Goal: Task Accomplishment & Management: Manage account settings

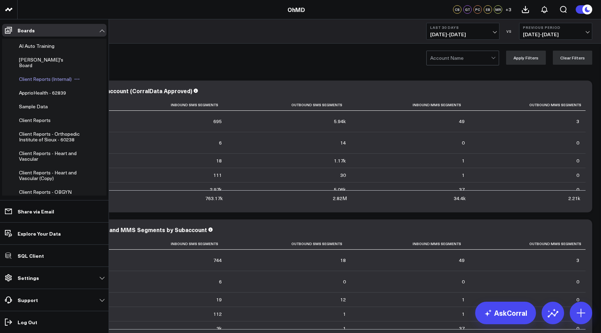
scroll to position [42, 0]
click at [30, 131] on span "Client Reports - Orthopedic Institute of Sioux - 60238" at bounding box center [49, 135] width 61 height 12
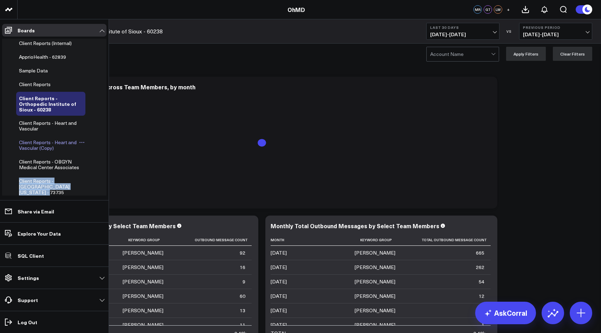
scroll to position [76, 0]
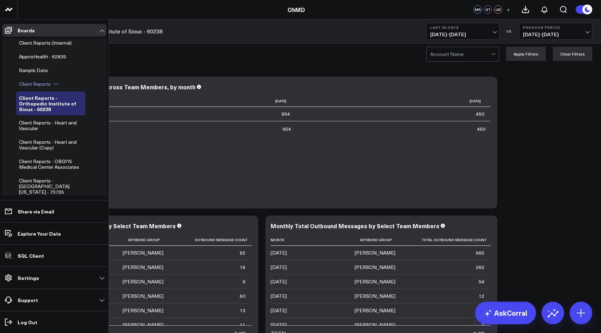
click at [37, 81] on span "Client Reports" at bounding box center [35, 84] width 32 height 7
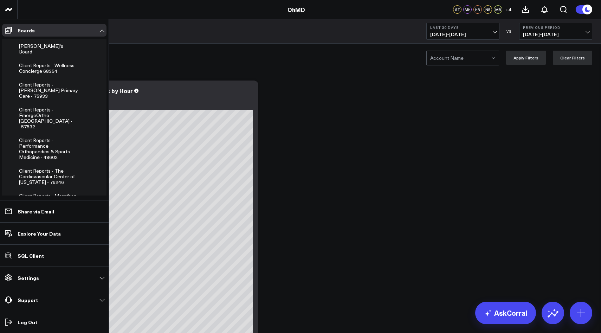
scroll to position [446, 0]
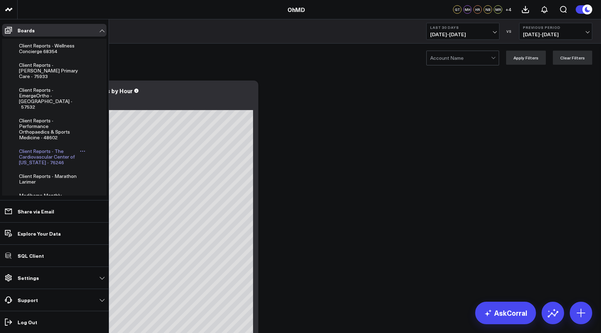
click at [26, 148] on span "Client Reports - The Cardiovascular Center of [US_STATE] - 76246" at bounding box center [47, 157] width 56 height 18
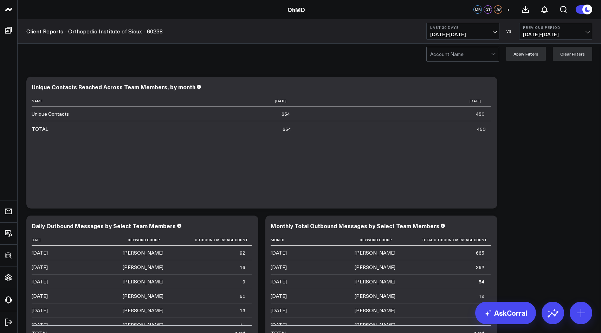
click at [164, 53] on div "Account Name Apply Filters Clear Filters" at bounding box center [310, 54] width 584 height 28
click at [490, 87] on icon at bounding box center [488, 88] width 8 height 8
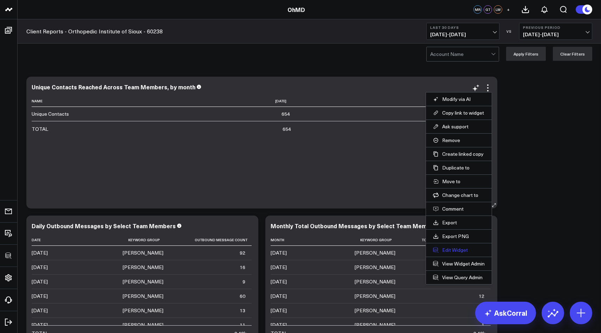
click at [446, 249] on button "Edit Widget" at bounding box center [459, 250] width 52 height 6
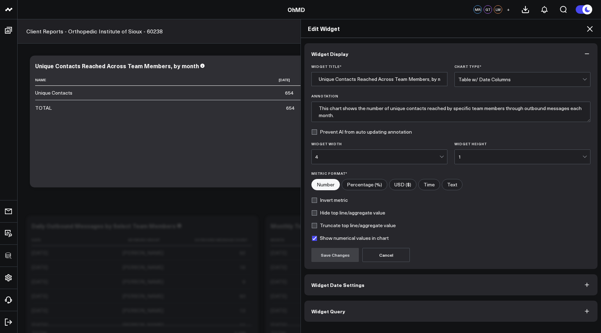
click at [361, 308] on button "Widget Query" at bounding box center [451, 311] width 293 height 21
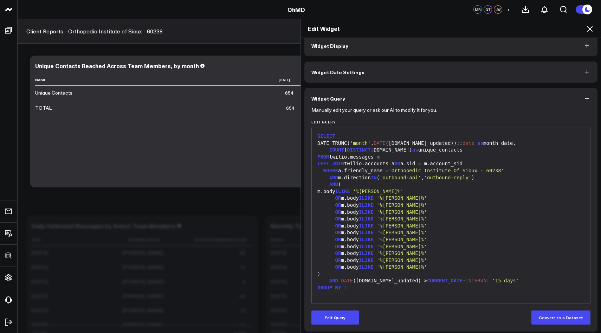
scroll to position [12, 0]
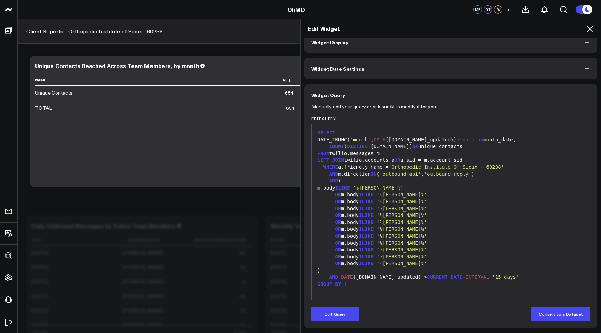
click at [590, 27] on icon at bounding box center [590, 29] width 8 height 8
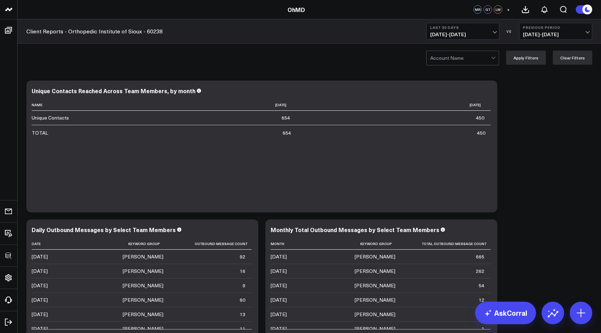
click at [457, 62] on div at bounding box center [461, 58] width 61 height 14
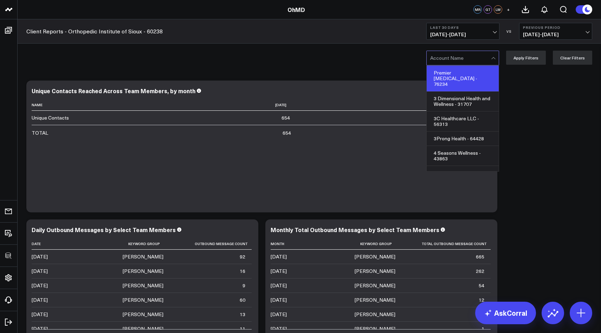
click at [448, 73] on div "Premier Podiatry - 76234" at bounding box center [463, 79] width 72 height 26
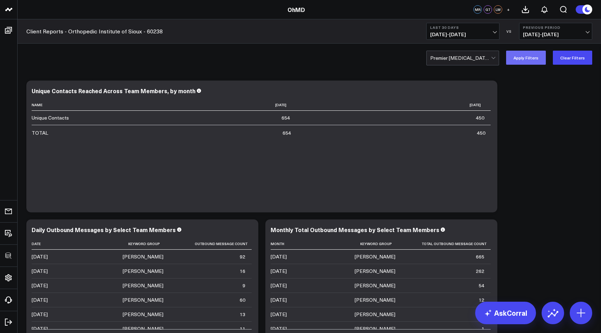
click at [526, 57] on button "Apply Filters" at bounding box center [527, 58] width 40 height 14
click at [573, 59] on button "Clear Filters" at bounding box center [572, 58] width 39 height 14
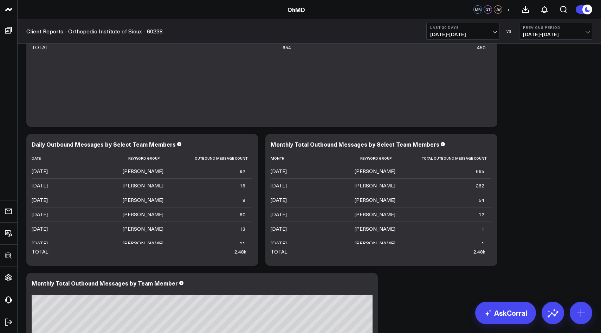
scroll to position [111, 0]
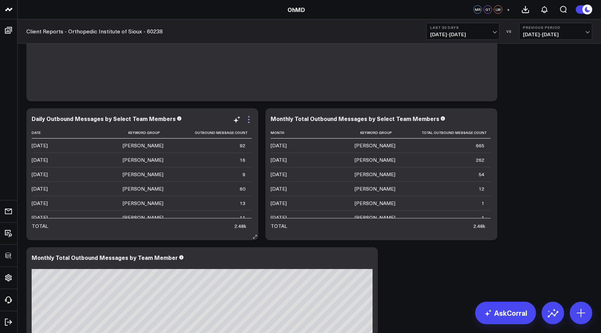
click at [249, 120] on icon at bounding box center [249, 119] width 8 height 8
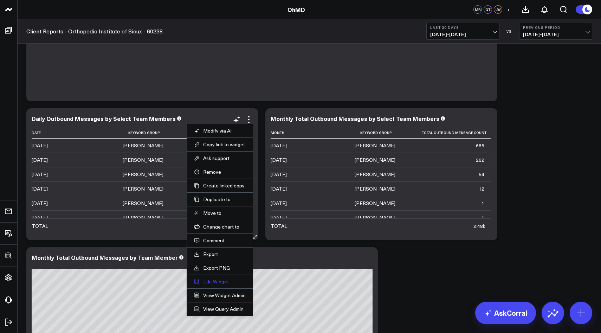
click at [212, 284] on button "Edit Widget" at bounding box center [220, 282] width 52 height 6
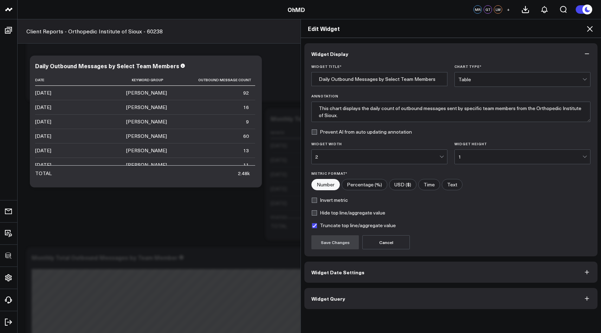
click at [325, 310] on div "Widget Display Widget Title * Daily Outbound Messages by Select Team Members Ch…" at bounding box center [451, 185] width 300 height 295
click at [327, 305] on button "Widget Query" at bounding box center [451, 298] width 293 height 21
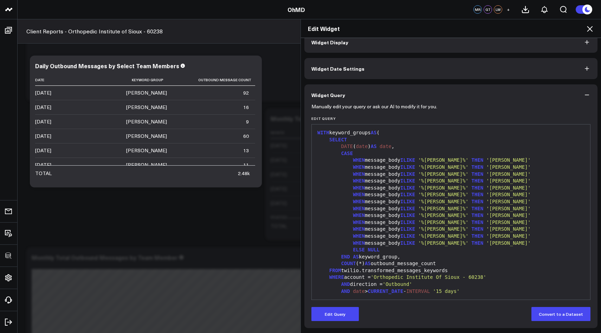
click at [591, 26] on icon at bounding box center [590, 29] width 8 height 8
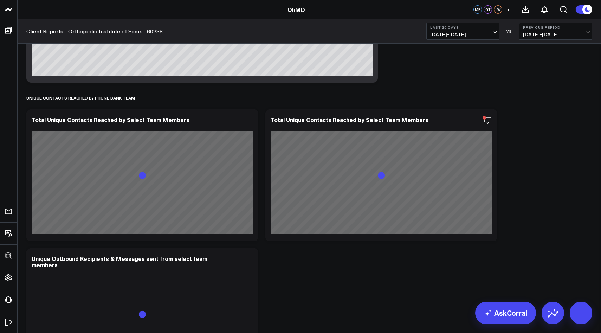
scroll to position [410, 0]
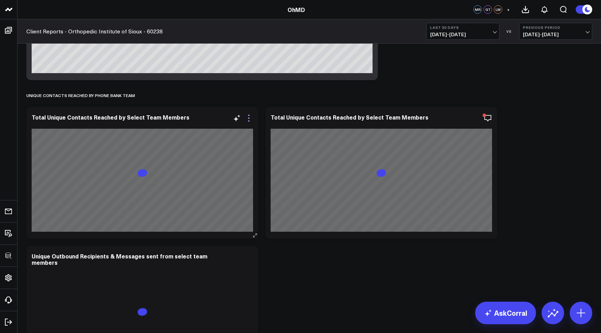
click at [248, 120] on icon at bounding box center [249, 118] width 8 height 8
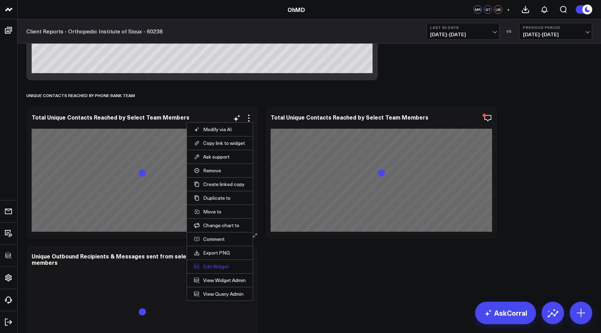
click at [215, 267] on button "Edit Widget" at bounding box center [220, 266] width 52 height 6
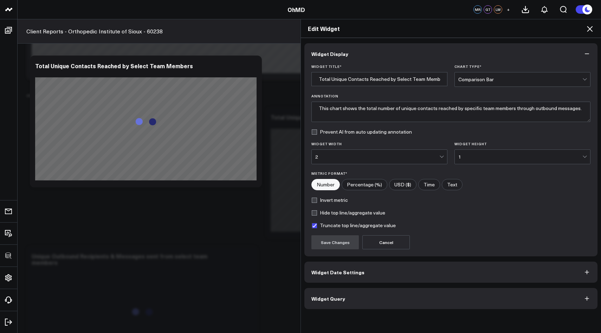
click at [351, 298] on button "Widget Query" at bounding box center [451, 298] width 293 height 21
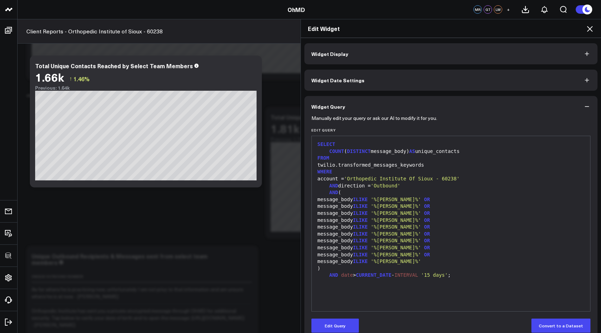
click at [592, 26] on icon at bounding box center [590, 29] width 8 height 8
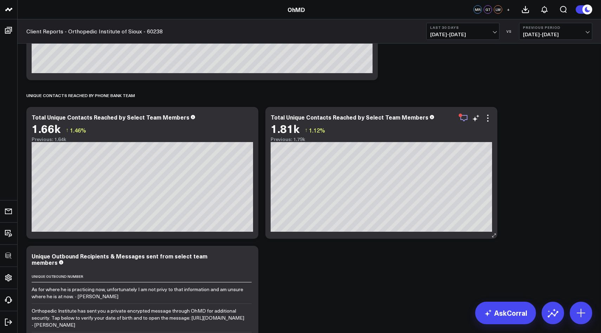
click at [462, 117] on icon "button" at bounding box center [464, 118] width 8 height 8
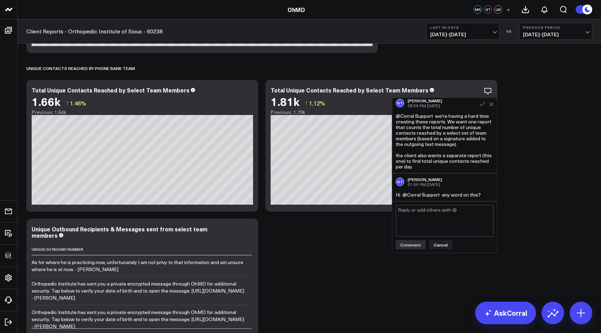
scroll to position [438, 0]
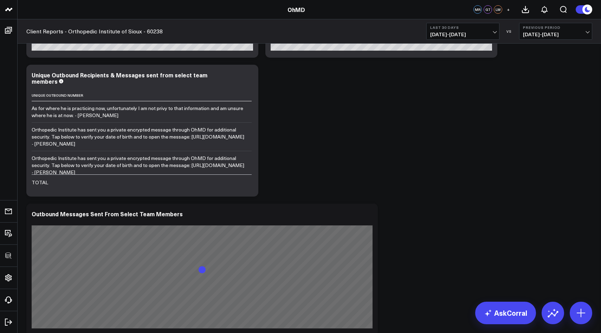
scroll to position [600, 0]
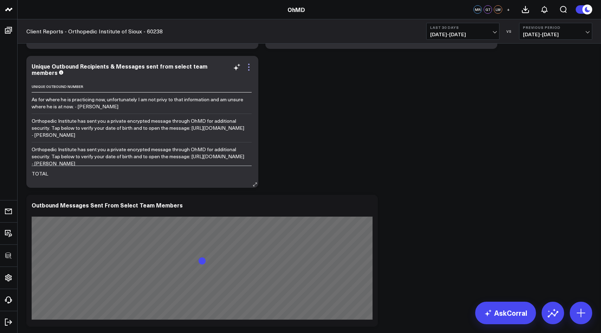
click at [250, 66] on icon at bounding box center [249, 67] width 8 height 8
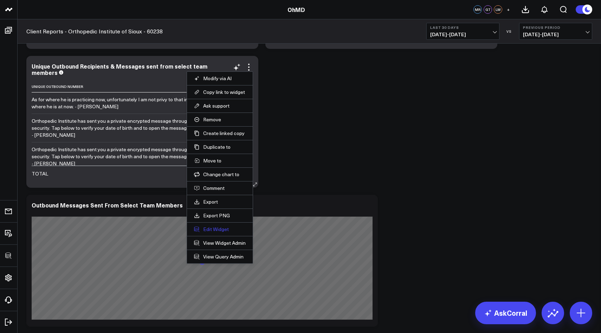
click at [209, 227] on button "Edit Widget" at bounding box center [220, 229] width 52 height 6
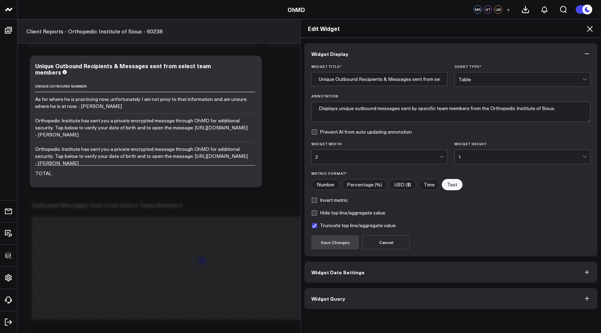
click at [332, 296] on span "Widget Query" at bounding box center [329, 299] width 34 height 6
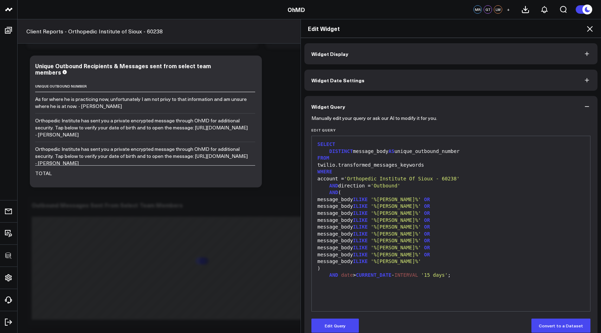
scroll to position [12, 0]
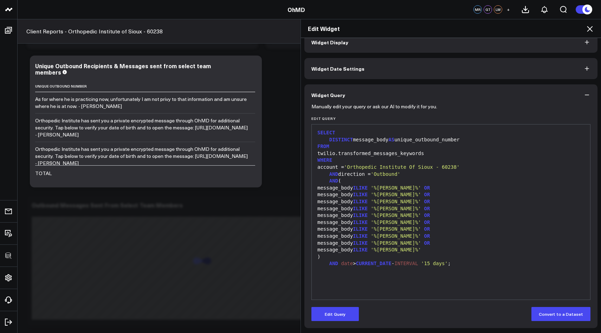
click at [592, 27] on icon at bounding box center [590, 29] width 8 height 8
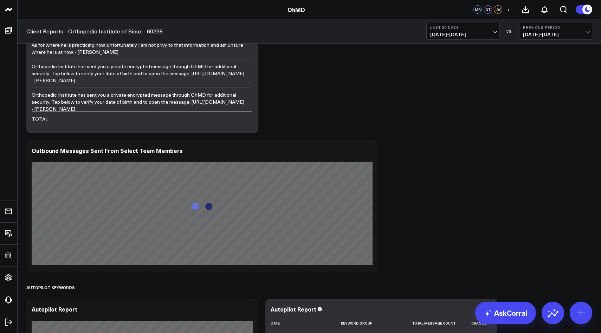
scroll to position [674, 0]
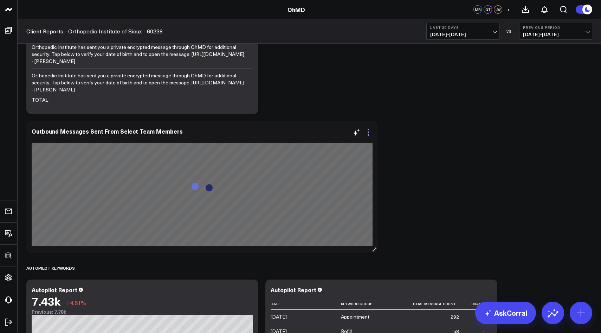
click at [368, 132] on icon at bounding box center [368, 132] width 8 height 8
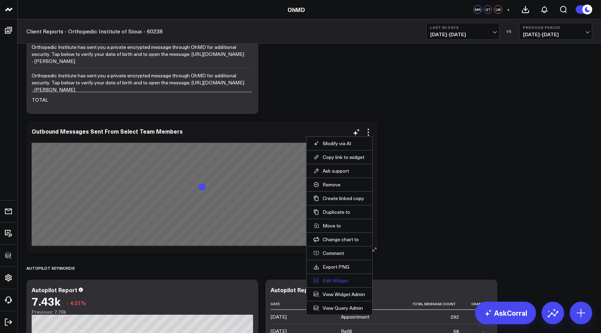
click at [323, 281] on button "Edit Widget" at bounding box center [340, 281] width 52 height 6
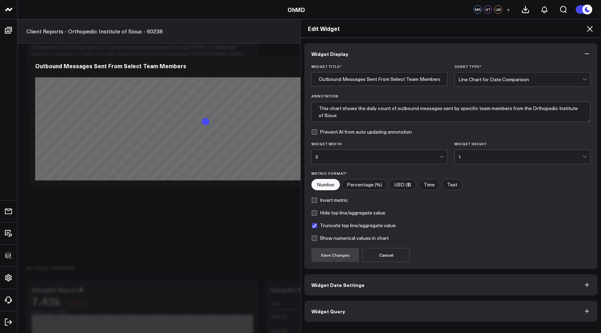
click at [341, 312] on span "Widget Query" at bounding box center [329, 311] width 34 height 6
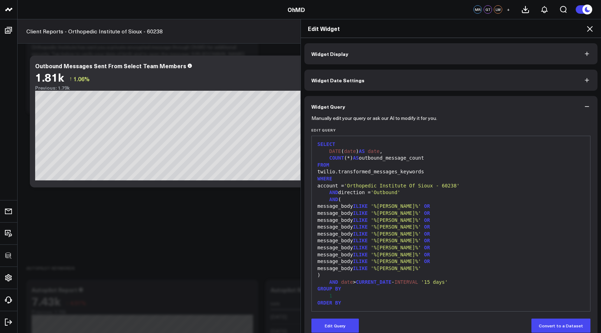
click at [591, 30] on icon at bounding box center [590, 29] width 8 height 8
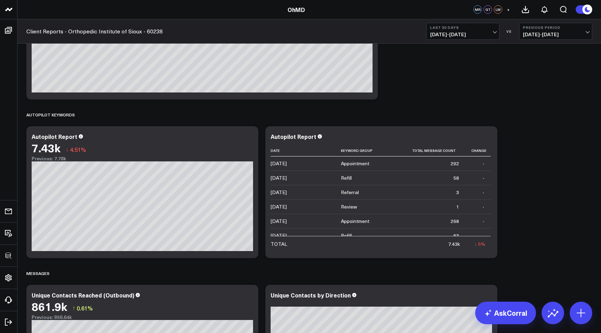
scroll to position [873, 0]
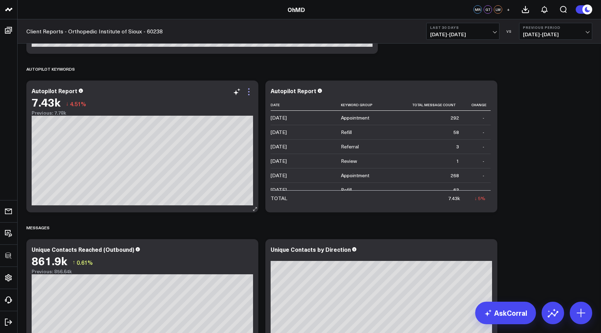
click at [249, 91] on icon at bounding box center [249, 92] width 8 height 8
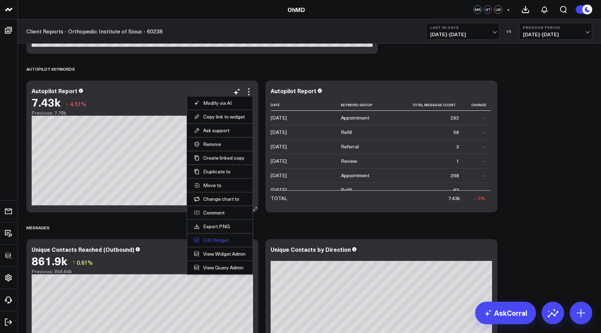
click at [215, 241] on button "Edit Widget" at bounding box center [220, 240] width 52 height 6
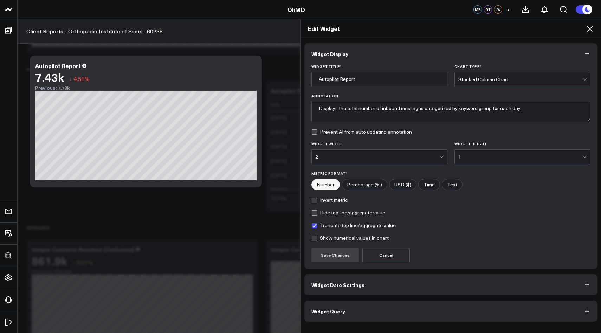
click at [319, 306] on button "Widget Query" at bounding box center [451, 311] width 293 height 21
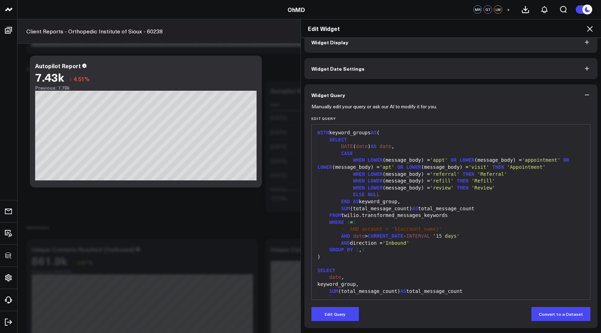
click at [591, 26] on icon at bounding box center [590, 29] width 8 height 8
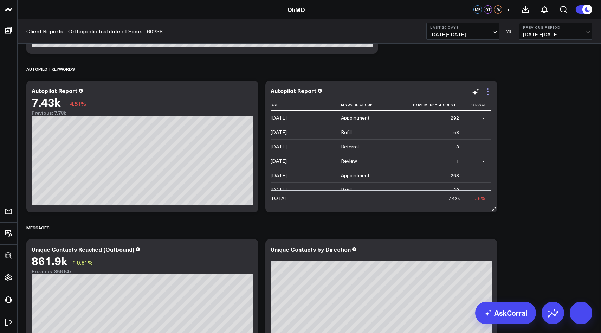
click at [489, 88] on icon at bounding box center [488, 88] width 1 height 1
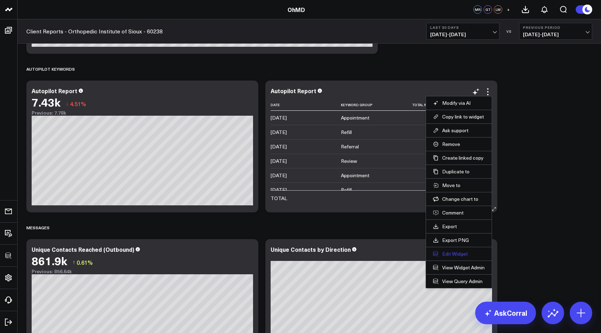
click at [451, 254] on button "Edit Widget" at bounding box center [459, 254] width 52 height 6
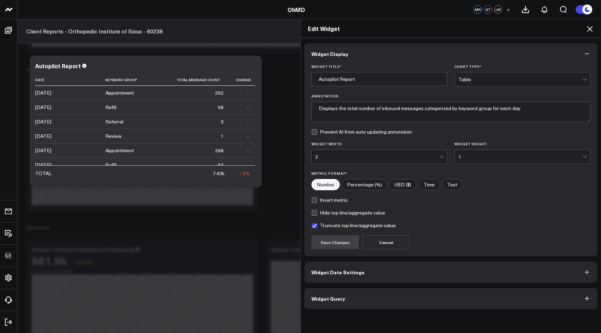
click at [375, 287] on div "Widget Display Widget Title * Autopilot Report Chart Type * Table Annotation Di…" at bounding box center [451, 176] width 293 height 266
click at [370, 310] on div "Widget Display Widget Title * Autopilot Report Chart Type * Table Annotation Di…" at bounding box center [451, 185] width 300 height 295
click at [370, 305] on button "Widget Query" at bounding box center [451, 298] width 293 height 21
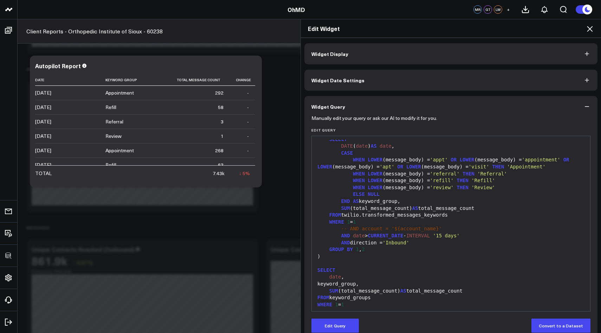
scroll to position [34, 0]
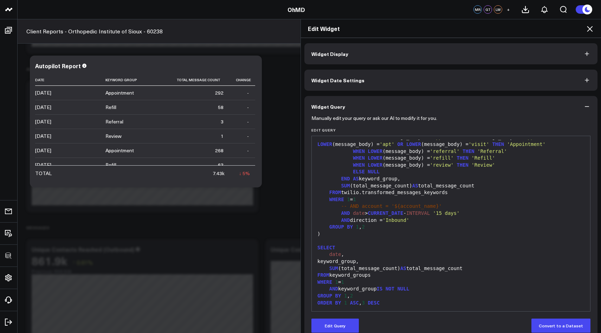
click at [587, 30] on icon at bounding box center [590, 29] width 8 height 8
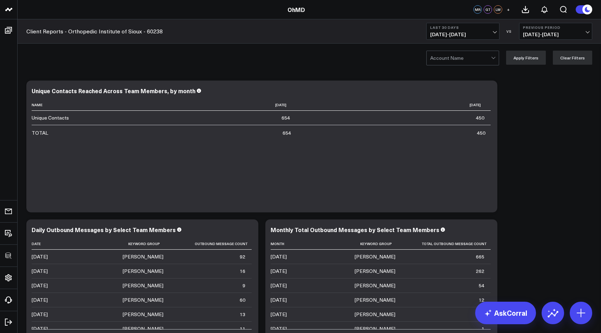
click at [119, 34] on link "Client Reports - Orthopedic Institute of Sioux - 60238" at bounding box center [94, 31] width 136 height 8
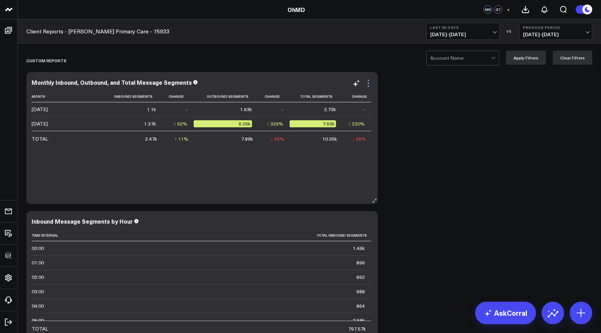
click at [368, 87] on icon at bounding box center [368, 83] width 8 height 8
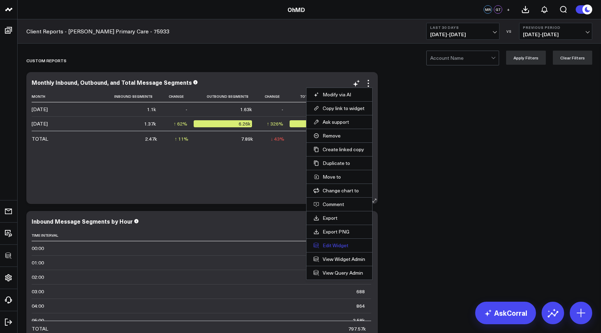
click at [326, 246] on button "Edit Widget" at bounding box center [340, 245] width 52 height 6
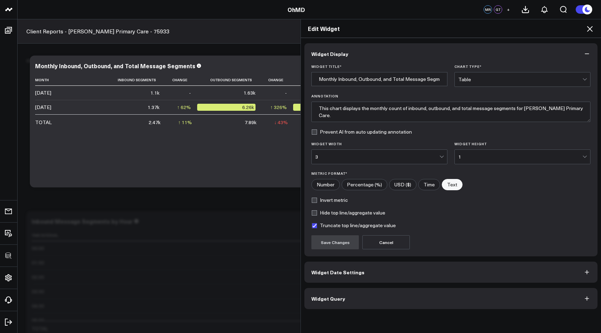
click at [342, 297] on span "Widget Query" at bounding box center [329, 299] width 34 height 6
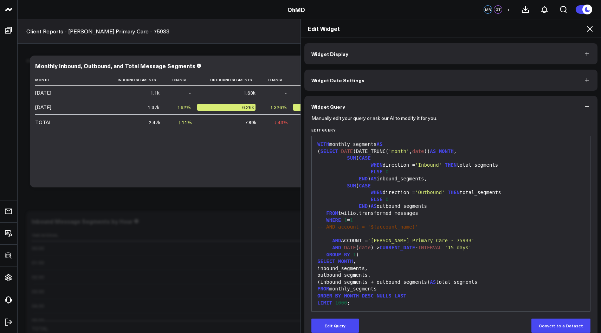
scroll to position [12, 0]
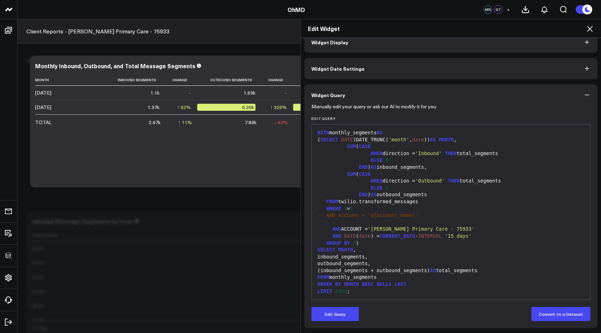
click at [592, 27] on icon at bounding box center [590, 29] width 6 height 6
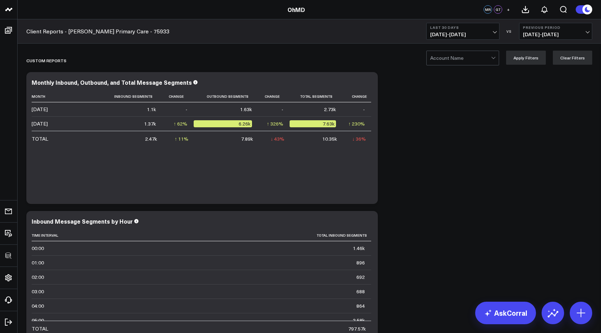
click at [476, 56] on div at bounding box center [461, 58] width 61 height 14
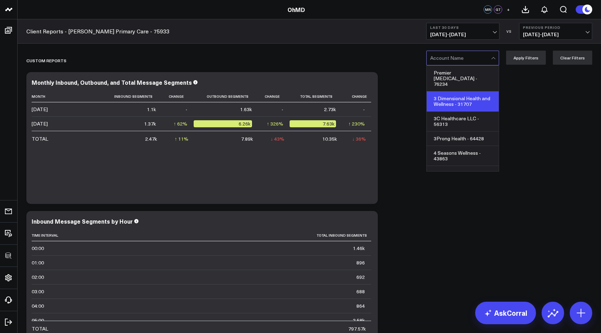
click at [458, 91] on div "3 Dimensional Health and Wellness - 31707" at bounding box center [463, 101] width 72 height 20
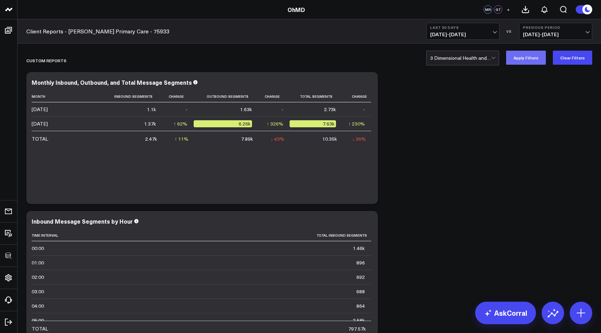
click at [526, 55] on button "Apply Filters" at bounding box center [527, 58] width 40 height 14
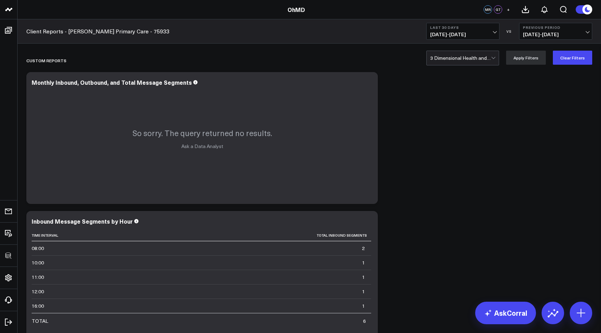
click at [469, 56] on div at bounding box center [461, 58] width 61 height 14
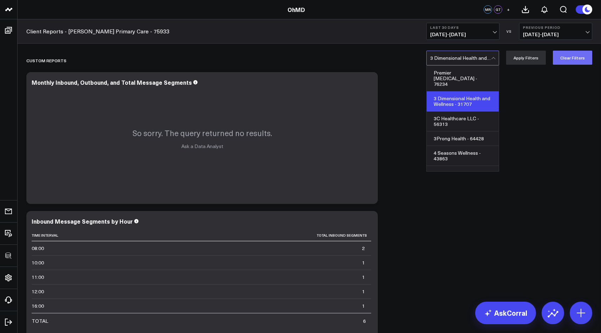
click at [570, 64] on button "Clear Filters" at bounding box center [572, 58] width 39 height 14
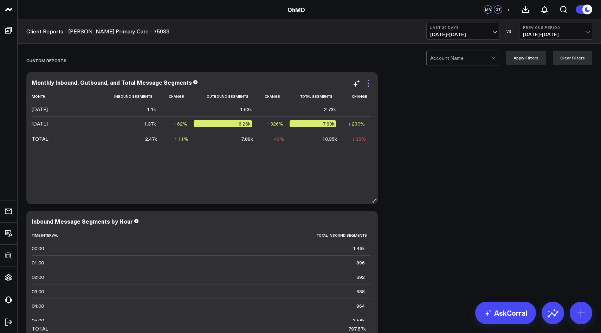
click at [369, 85] on icon at bounding box center [368, 83] width 8 height 8
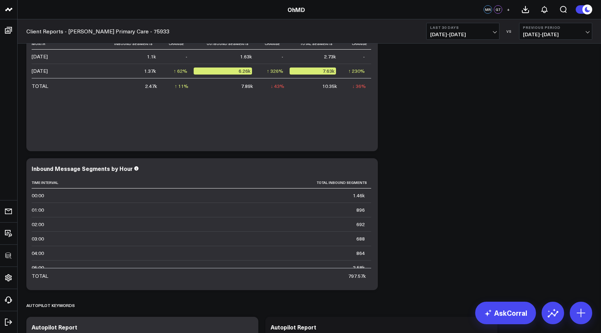
scroll to position [84, 0]
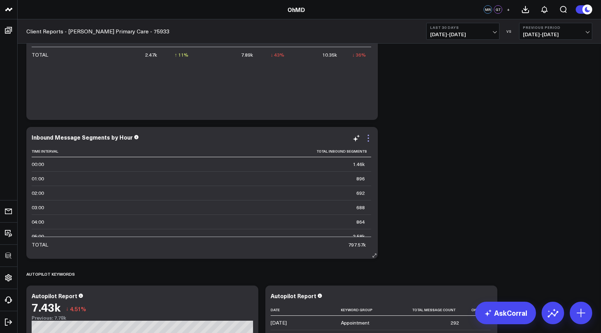
click at [369, 138] on icon at bounding box center [368, 138] width 8 height 8
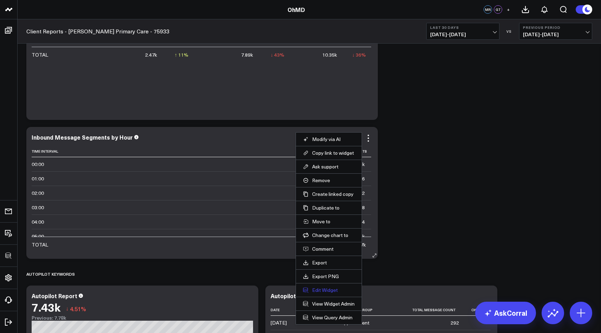
click at [325, 289] on button "Edit Widget" at bounding box center [329, 290] width 52 height 6
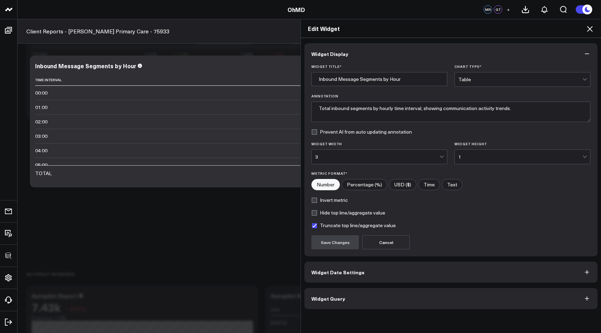
click at [338, 298] on span "Widget Query" at bounding box center [329, 299] width 34 height 6
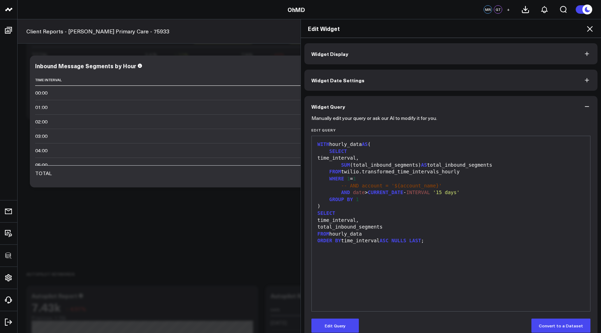
click at [590, 29] on icon at bounding box center [590, 29] width 6 height 6
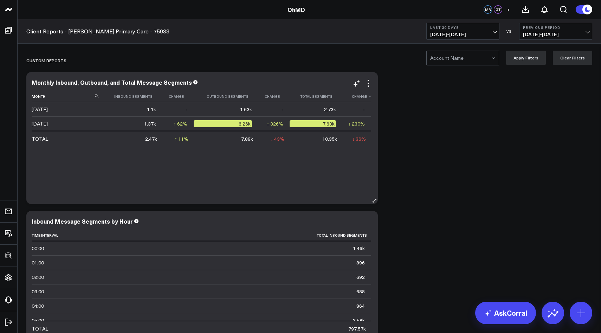
click at [369, 91] on th "Change" at bounding box center [357, 97] width 29 height 12
click at [369, 83] on icon at bounding box center [368, 83] width 1 height 1
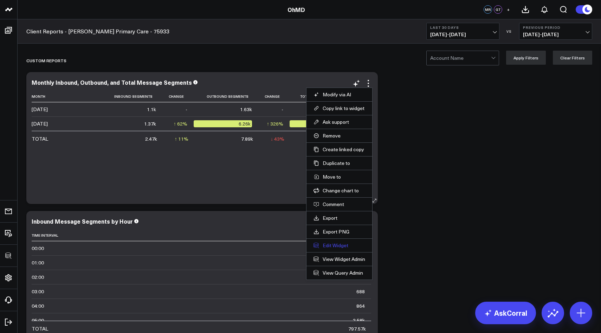
click at [325, 249] on button "Edit Widget" at bounding box center [340, 245] width 52 height 6
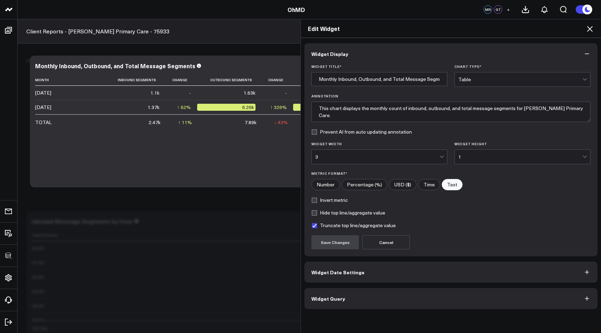
click at [330, 300] on span "Widget Query" at bounding box center [329, 299] width 34 height 6
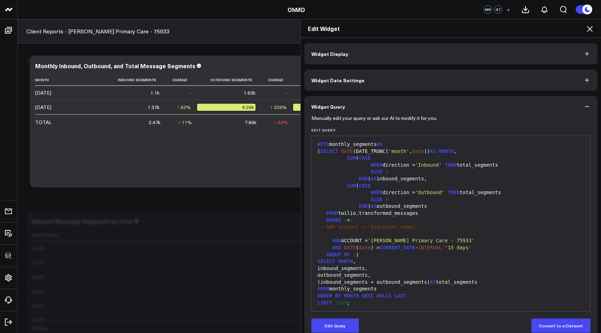
click at [592, 26] on icon at bounding box center [590, 29] width 8 height 8
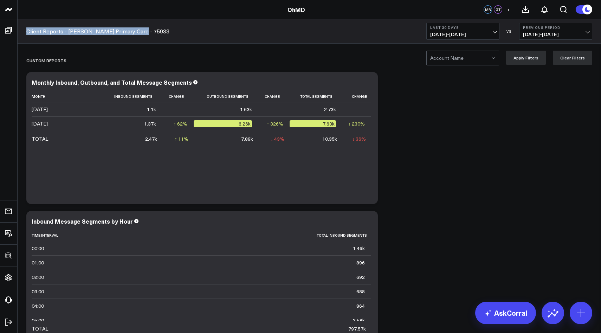
drag, startPoint x: 146, startPoint y: 35, endPoint x: 27, endPoint y: 33, distance: 119.6
click at [27, 33] on div "Client Reports - Burke Primary Care - 75933 Last 30 Days 08/13/25 - 09/11/25 VS…" at bounding box center [310, 31] width 584 height 24
copy link "Client Reports - [PERSON_NAME] Primary Care - 75933"
click at [370, 86] on icon at bounding box center [368, 83] width 8 height 8
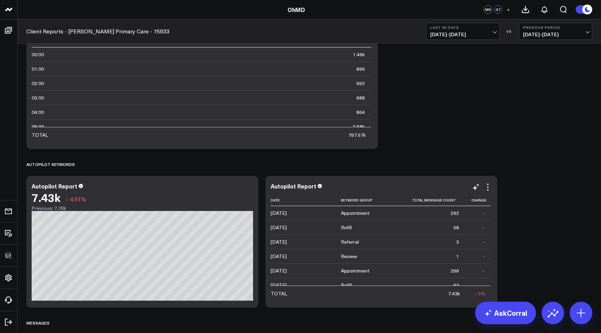
scroll to position [268, 0]
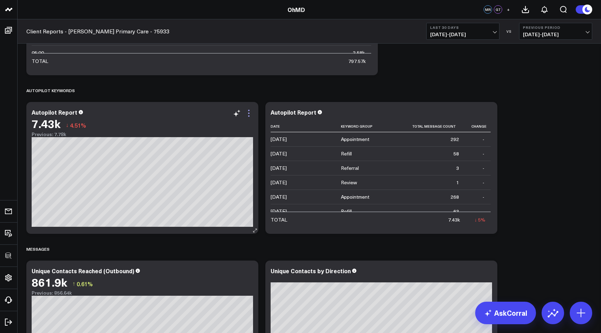
click at [250, 110] on icon at bounding box center [249, 113] width 8 height 8
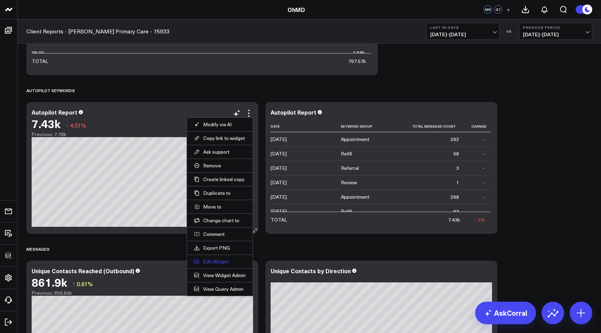
click at [218, 264] on button "Edit Widget" at bounding box center [220, 262] width 52 height 6
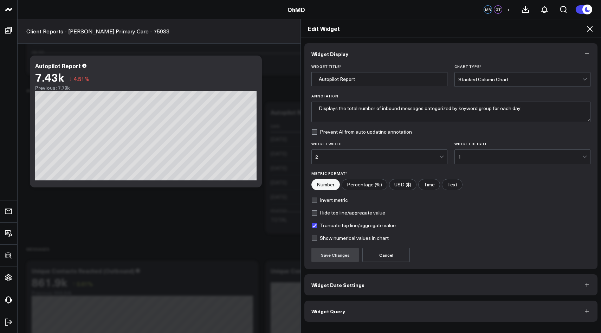
click at [320, 317] on button "Widget Query" at bounding box center [451, 311] width 293 height 21
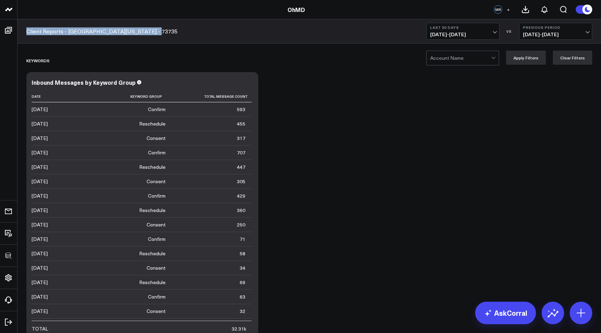
drag, startPoint x: 163, startPoint y: 35, endPoint x: 26, endPoint y: 34, distance: 136.5
click at [26, 34] on div "Client Reports - University of Maryland - 73735 Last 30 Days 08/13/25 - 09/11/2…" at bounding box center [310, 31] width 584 height 24
copy link "Client Reports - [GEOGRAPHIC_DATA][US_STATE] - 73735"
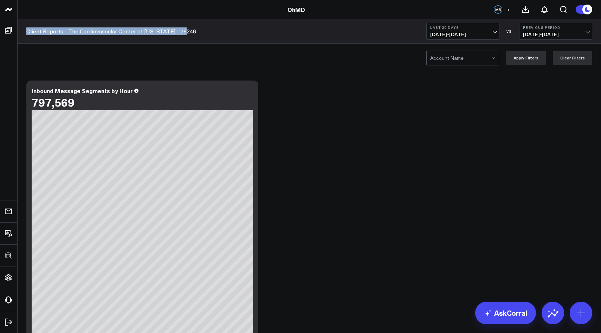
drag, startPoint x: 186, startPoint y: 31, endPoint x: 26, endPoint y: 32, distance: 160.0
click at [26, 32] on div "Client Reports - The Cardiovascular Center of Florida - 76246 Last 30 Days 08/1…" at bounding box center [310, 31] width 584 height 24
copy link "Client Reports - The Cardiovascular Center of [US_STATE] - 76246"
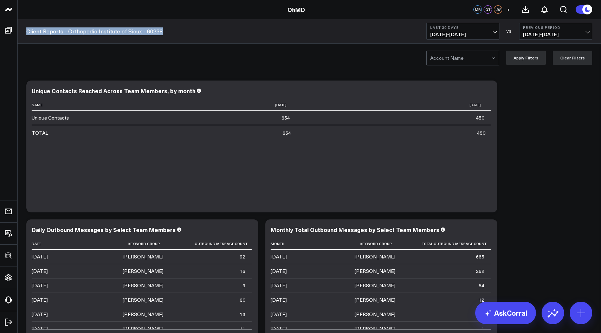
drag, startPoint x: 168, startPoint y: 31, endPoint x: 26, endPoint y: 33, distance: 141.8
click at [26, 33] on div "Client Reports - Orthopedic Institute of Sioux - 60238 Last 30 Days [DATE] - [D…" at bounding box center [310, 31] width 584 height 24
copy link "Client Reports - Orthopedic Institute of Sioux - 60238"
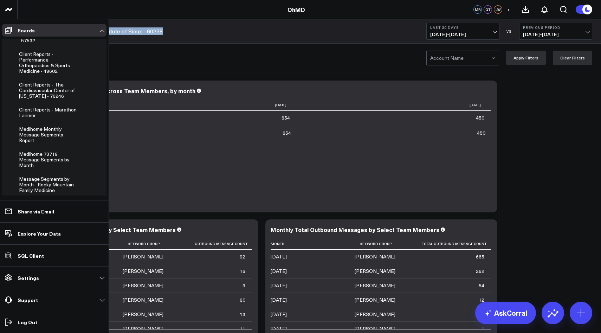
scroll to position [574, 0]
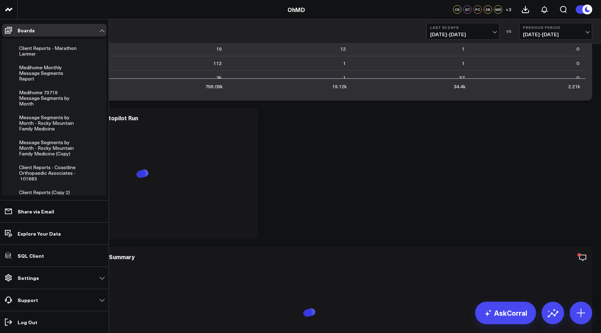
scroll to position [350, 0]
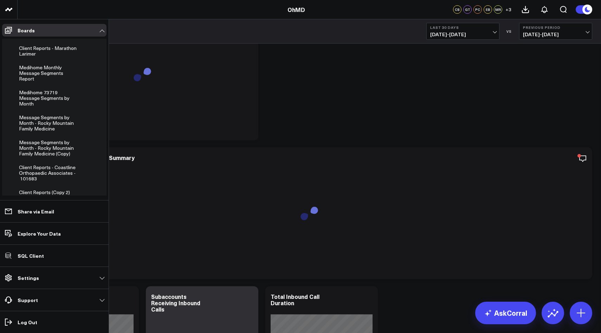
click at [36, 200] on button "Add Board" at bounding box center [34, 206] width 36 height 13
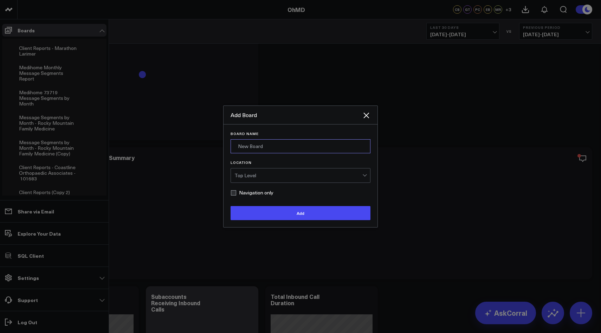
click at [253, 152] on input "Board Name" at bounding box center [301, 146] width 140 height 14
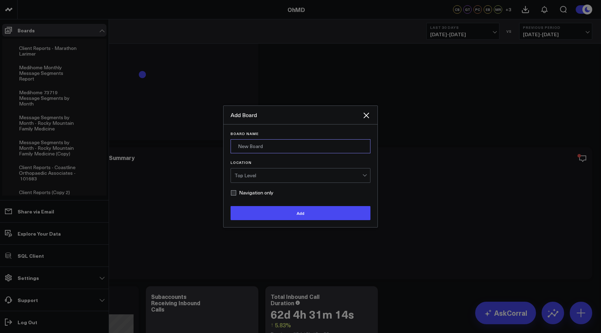
type input "f"
type input "Client Reports for Read Only"
click at [267, 178] on div "Top Level" at bounding box center [299, 175] width 128 height 14
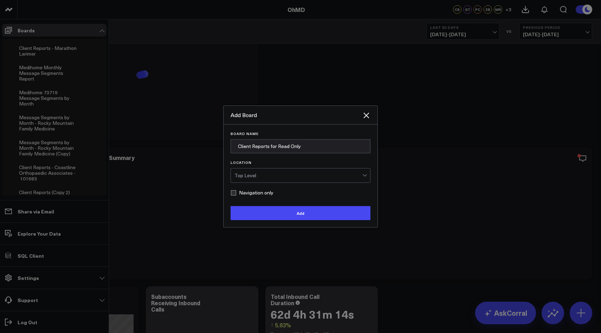
click at [233, 197] on form "Board Name Client Reports for Read Only Location Top Level Navigation only Add" at bounding box center [301, 176] width 140 height 89
click at [234, 194] on label "Navigation only" at bounding box center [252, 193] width 43 height 6
click at [234, 194] on input "Navigation only" at bounding box center [234, 193] width 6 height 6
checkbox input "true"
click at [274, 211] on button "Add" at bounding box center [301, 213] width 140 height 14
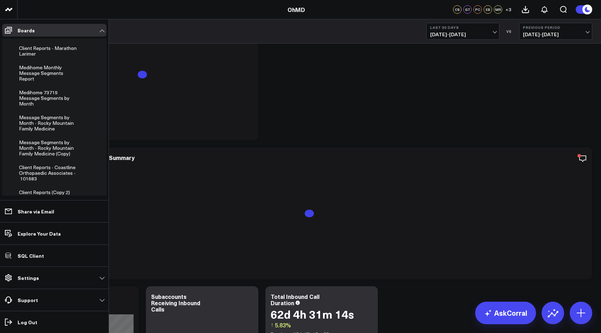
scroll to position [618, 0]
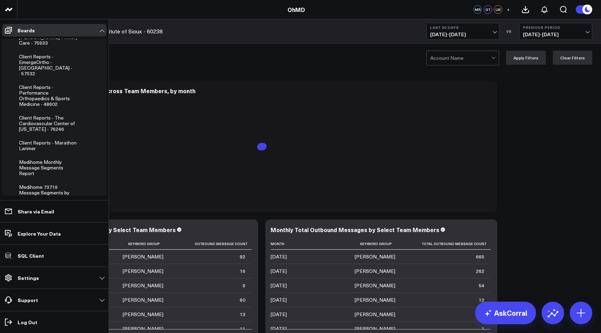
scroll to position [593, 0]
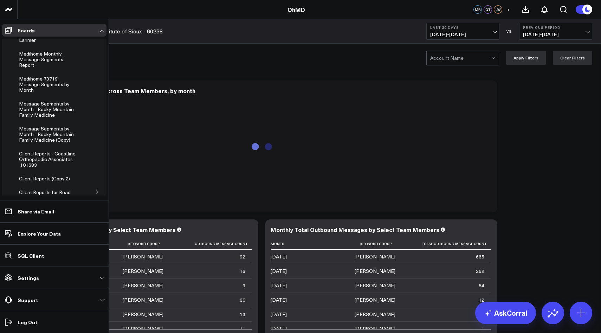
click at [95, 190] on icon at bounding box center [97, 192] width 4 height 4
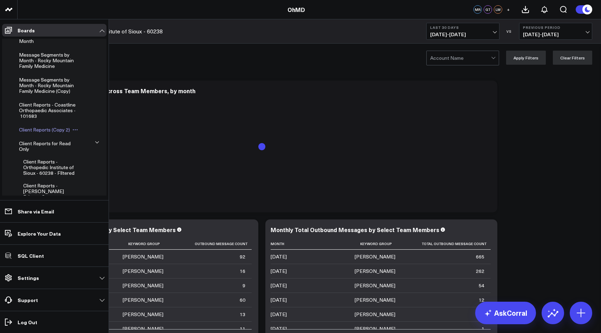
scroll to position [695, 0]
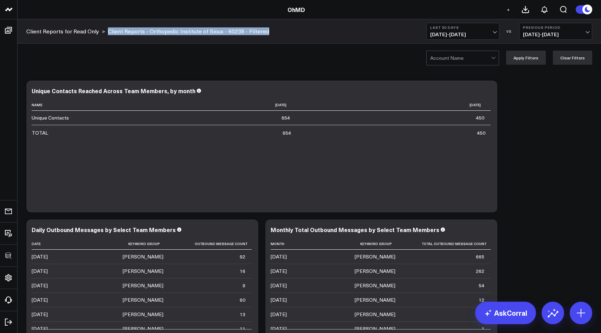
drag, startPoint x: 274, startPoint y: 31, endPoint x: 107, endPoint y: 30, distance: 167.1
click at [107, 30] on div "Client Reports for Read Only > Client Reports - Orthopedic Institute of Sioux -…" at bounding box center [310, 31] width 584 height 24
copy link "Client Reports - Orthopedic Institute of Sioux - 60238 - FIltered"
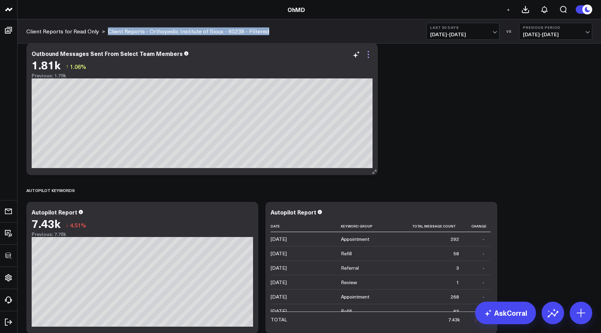
scroll to position [809, 0]
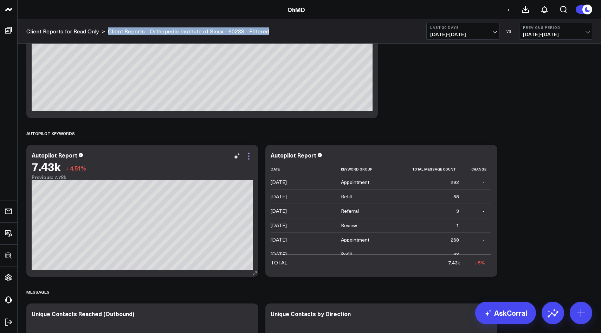
click at [249, 158] on icon at bounding box center [249, 156] width 8 height 8
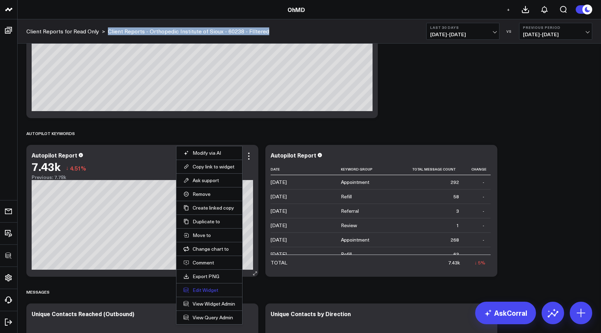
click at [211, 291] on button "Edit Widget" at bounding box center [210, 290] width 52 height 6
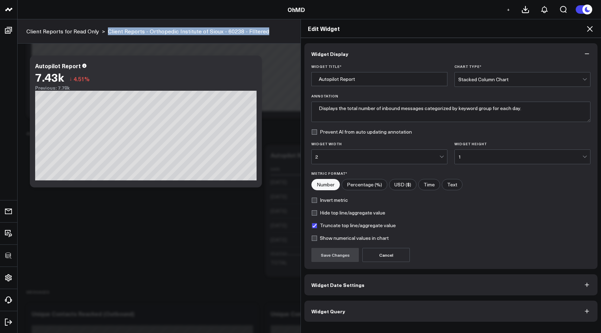
scroll to position [955, 0]
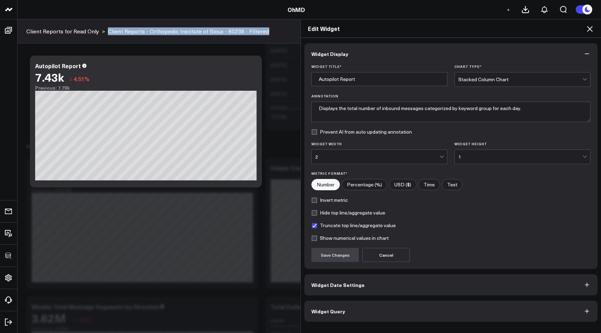
click at [342, 313] on span "Widget Query" at bounding box center [329, 311] width 34 height 6
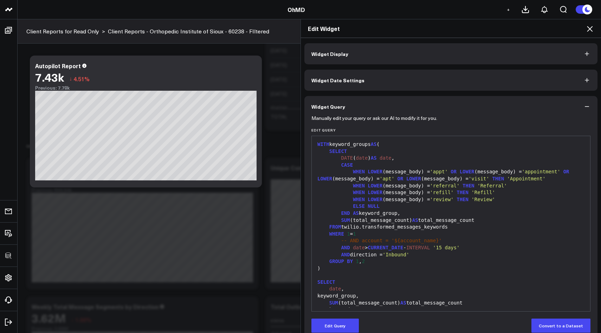
click at [370, 242] on span "-- AND account = '${account_name}'" at bounding box center [391, 241] width 101 height 6
click at [370, 242] on span "-- AND account = '${" at bounding box center [370, 241] width 59 height 6
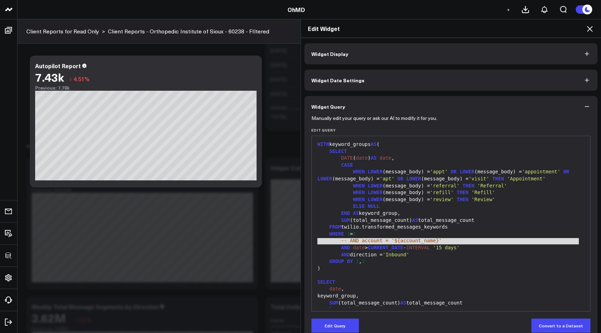
copy div "-- AND account = '${ account _name}'"
click at [585, 26] on h2 "Edit Widget" at bounding box center [451, 29] width 286 height 8
click at [591, 28] on icon at bounding box center [590, 29] width 6 height 6
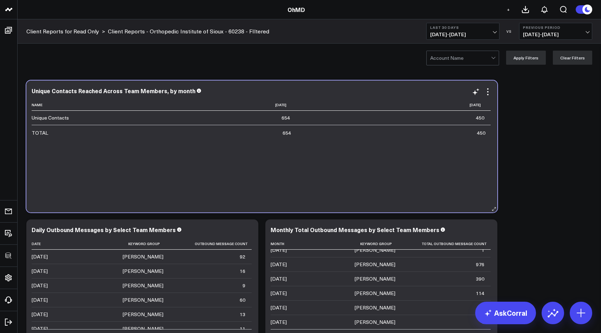
click at [493, 91] on div "Unique Contacts Reached Across Team Members, by month Name 2025-08-01 2025-09-0…" at bounding box center [261, 147] width 471 height 132
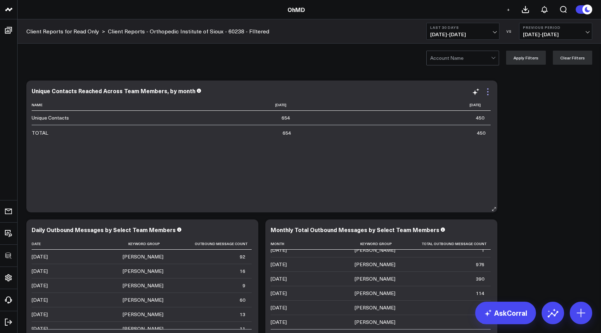
click at [489, 92] on icon at bounding box center [488, 91] width 1 height 1
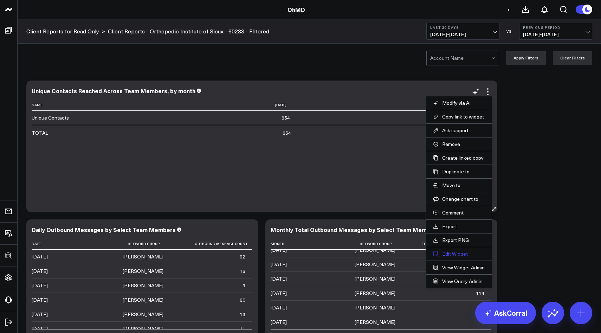
click at [445, 254] on button "Edit Widget" at bounding box center [459, 254] width 52 height 6
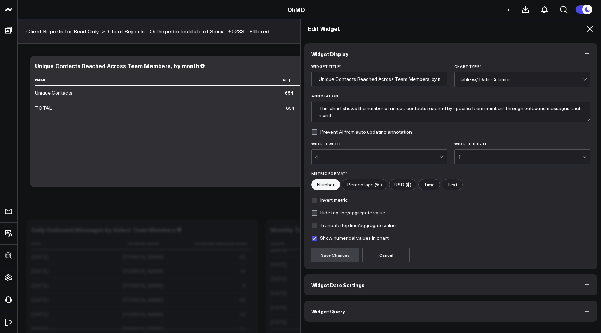
click at [368, 311] on button "Widget Query" at bounding box center [451, 311] width 293 height 21
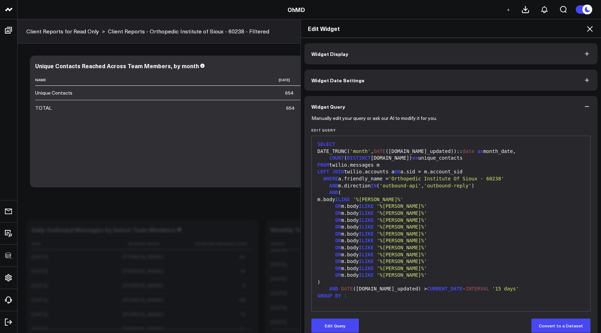
scroll to position [12, 0]
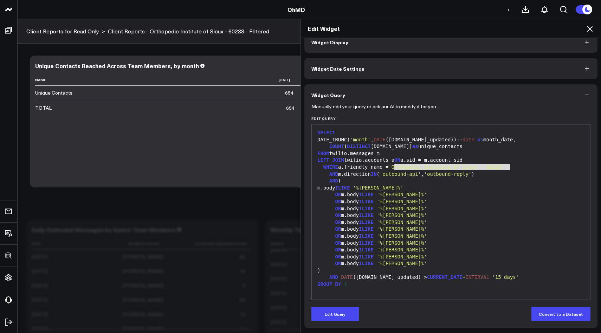
drag, startPoint x: 395, startPoint y: 168, endPoint x: 509, endPoint y: 167, distance: 113.6
click at [504, 167] on span "'Orthopedic Institute Of Sioux - 60238'" at bounding box center [447, 167] width 116 height 6
copy div "'Orthopedic Institute Of Sioux - 60238'"
click at [591, 30] on icon at bounding box center [590, 29] width 6 height 6
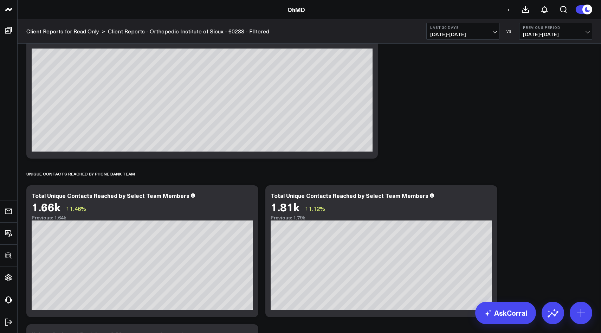
scroll to position [275, 0]
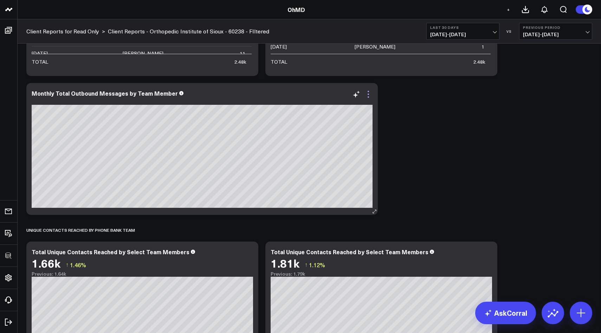
click at [370, 91] on icon at bounding box center [368, 94] width 8 height 8
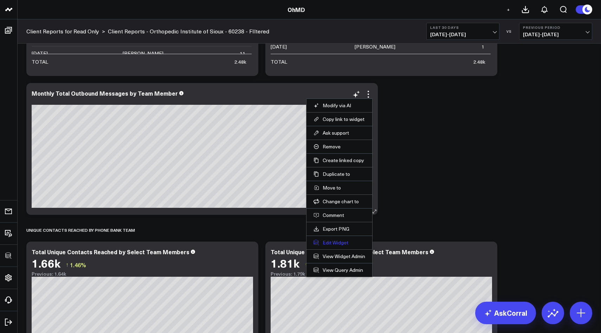
click at [331, 243] on button "Edit Widget" at bounding box center [340, 243] width 52 height 6
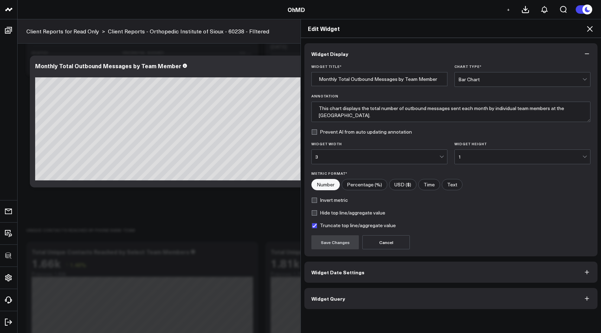
click at [342, 304] on button "Widget Query" at bounding box center [451, 298] width 293 height 21
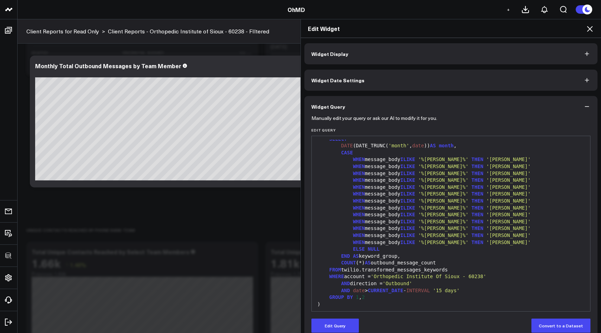
scroll to position [13, 0]
drag, startPoint x: 348, startPoint y: 277, endPoint x: 491, endPoint y: 275, distance: 143.9
click at [491, 275] on div "WHERE account = 'Orthopedic Institute Of Sioux - 60238'" at bounding box center [452, 276] width 272 height 7
copy div "account = 'Orthopedic Institute Of Sioux - 60238'"
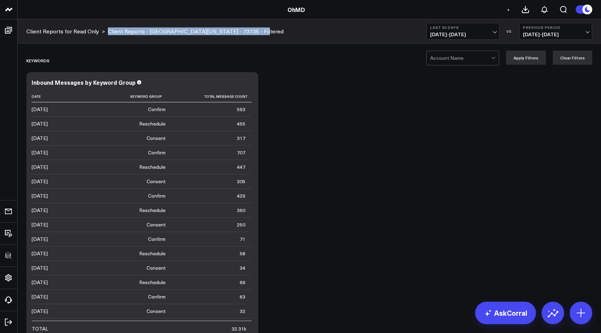
drag, startPoint x: 253, startPoint y: 34, endPoint x: 107, endPoint y: 32, distance: 146.3
click at [107, 32] on div "Client Reports for Read Only > Client Reports - [GEOGRAPHIC_DATA][US_STATE] - 7…" at bounding box center [310, 31] width 584 height 24
copy link "Client Reports - [GEOGRAPHIC_DATA][US_STATE] - 73735 - Filtered"
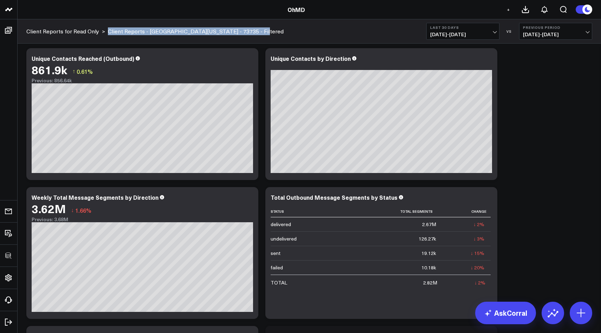
scroll to position [291, 0]
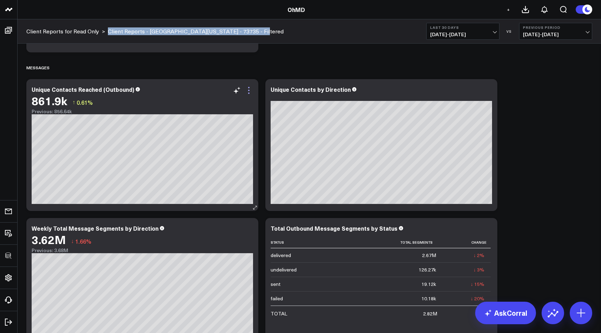
click at [249, 94] on icon at bounding box center [249, 90] width 8 height 8
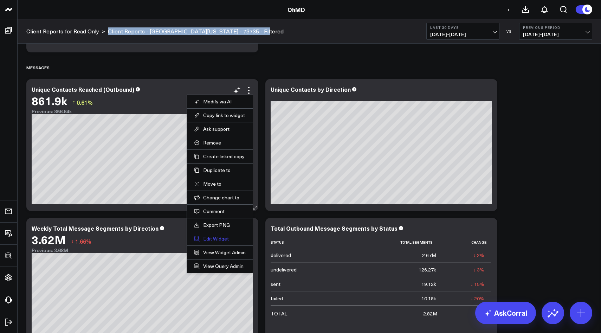
click at [218, 242] on button "Edit Widget" at bounding box center [220, 239] width 52 height 6
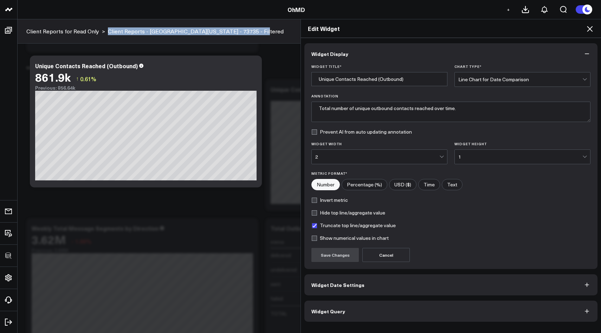
click at [331, 317] on button "Widget Query" at bounding box center [451, 311] width 293 height 21
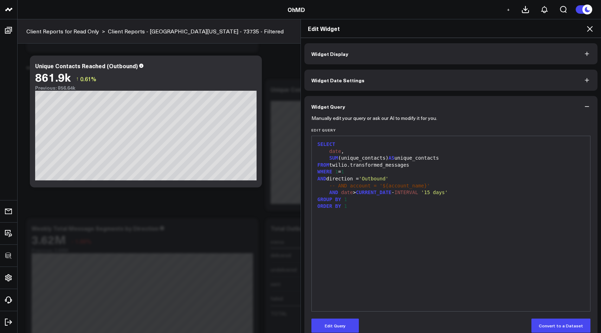
click at [401, 187] on span "-- AND account = '${account_name}'" at bounding box center [380, 186] width 101 height 6
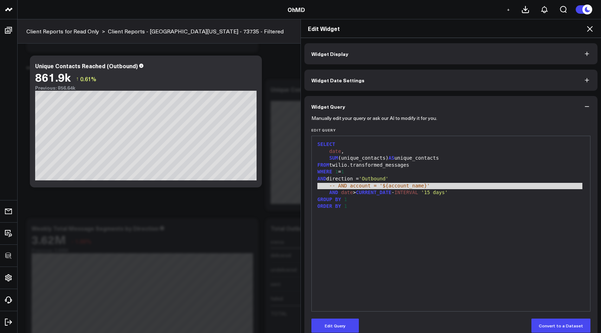
copy div "-- AND account = '${account_name}'"
click at [596, 29] on div "Edit Widget" at bounding box center [451, 28] width 300 height 19
click at [591, 30] on icon at bounding box center [590, 29] width 6 height 6
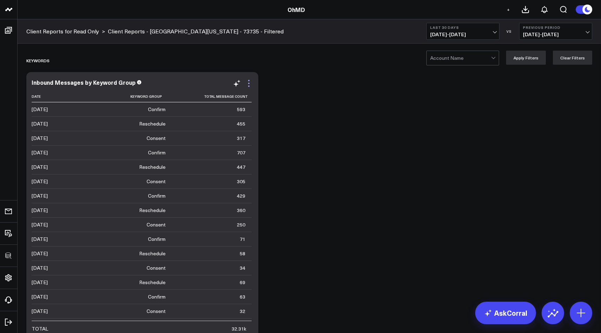
click at [249, 85] on icon at bounding box center [249, 83] width 8 height 8
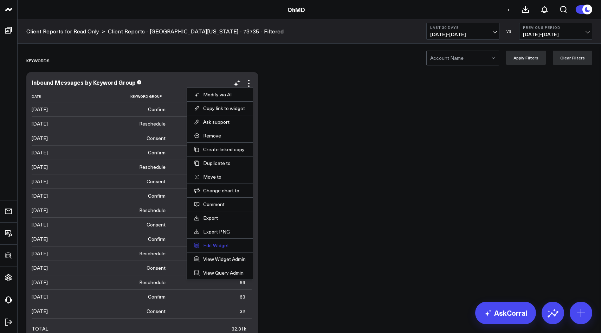
click at [212, 246] on button "Edit Widget" at bounding box center [220, 245] width 52 height 6
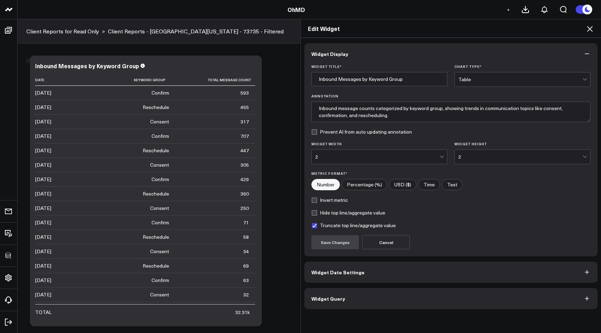
click at [322, 300] on span "Widget Query" at bounding box center [329, 299] width 34 height 6
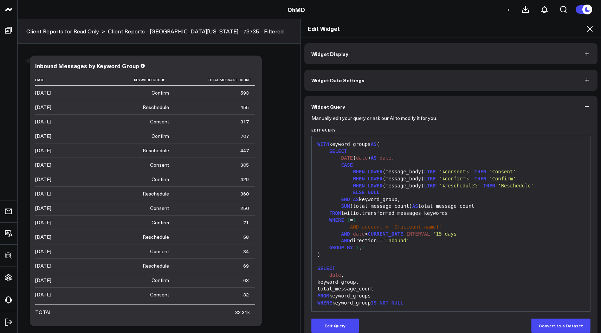
click at [146, 33] on div "Edit Widget Widget Display Widget Date Settings Widget Query Manually edit your…" at bounding box center [300, 176] width 601 height 314
drag, startPoint x: 146, startPoint y: 33, endPoint x: 185, endPoint y: 36, distance: 38.4
click at [185, 36] on div "Edit Widget Widget Display Widget Date Settings Widget Query Manually edit your…" at bounding box center [300, 176] width 601 height 314
click at [147, 31] on div "Edit Widget Widget Display Widget Date Settings Widget Query Manually edit your…" at bounding box center [300, 176] width 601 height 314
click at [589, 31] on icon at bounding box center [590, 29] width 8 height 8
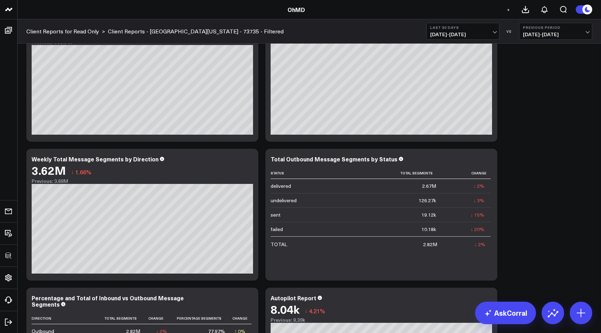
scroll to position [359, 0]
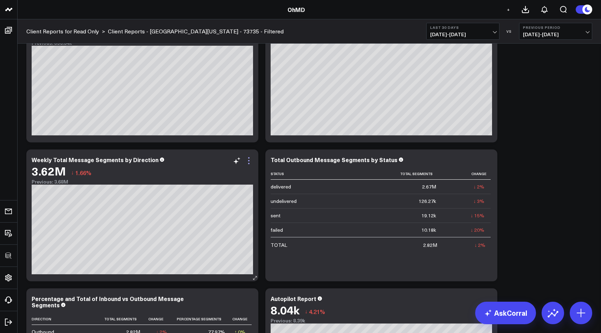
click at [248, 163] on icon at bounding box center [249, 161] width 8 height 8
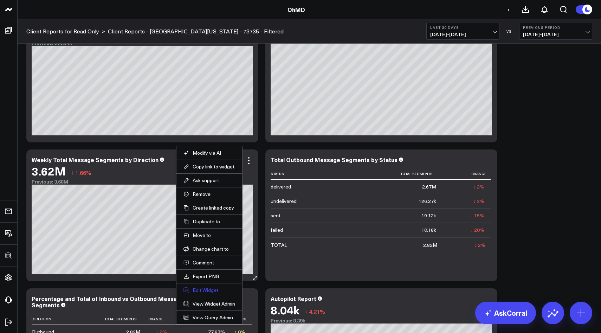
click at [205, 287] on button "Edit Widget" at bounding box center [210, 290] width 52 height 6
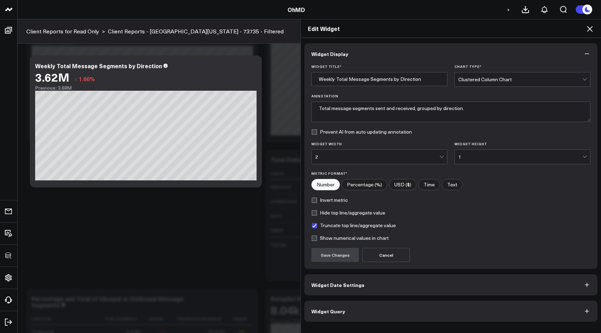
click at [349, 307] on button "Widget Query" at bounding box center [451, 311] width 293 height 21
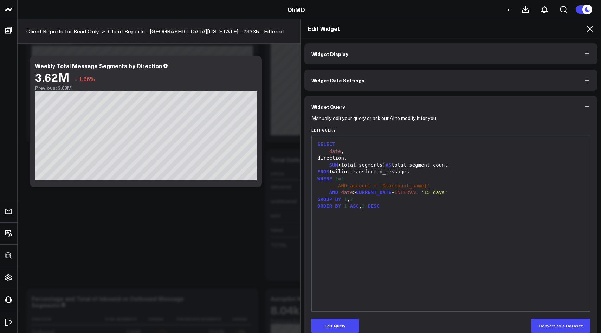
click at [591, 25] on icon at bounding box center [590, 29] width 8 height 8
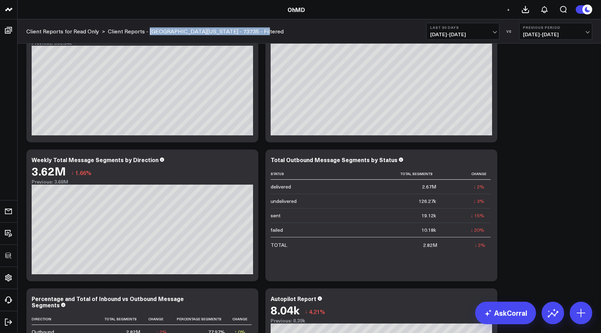
drag, startPoint x: 255, startPoint y: 32, endPoint x: 147, endPoint y: 32, distance: 108.3
click at [147, 32] on div "Client Reports for Read Only > Client Reports - University of Maryland - 73735 …" at bounding box center [310, 31] width 584 height 24
copy link "University of Maryland - 73735 - Filtered"
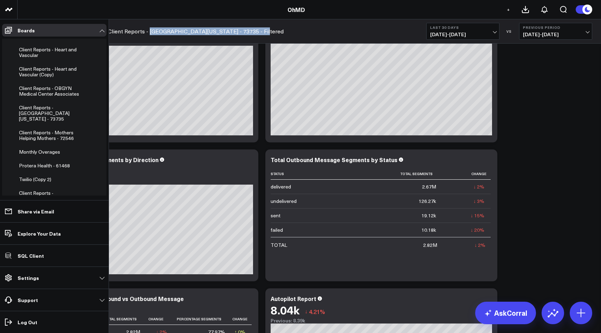
scroll to position [146, 0]
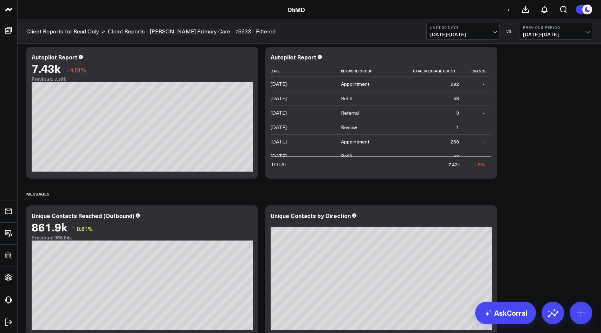
scroll to position [307, 0]
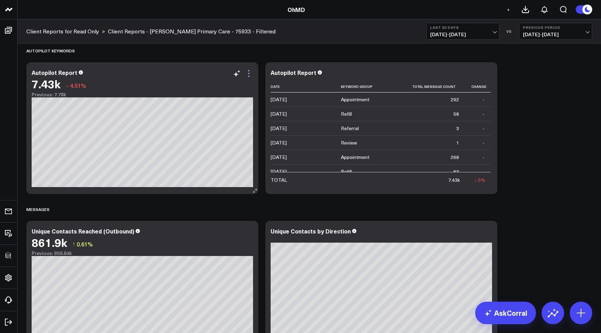
click at [249, 71] on icon at bounding box center [249, 73] width 8 height 8
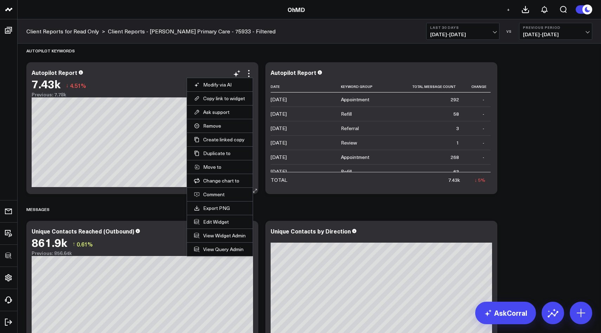
click at [218, 218] on li "Edit Widget" at bounding box center [220, 222] width 66 height 14
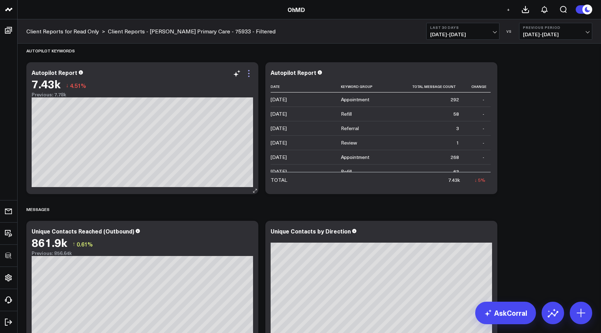
click at [249, 74] on icon at bounding box center [249, 73] width 8 height 8
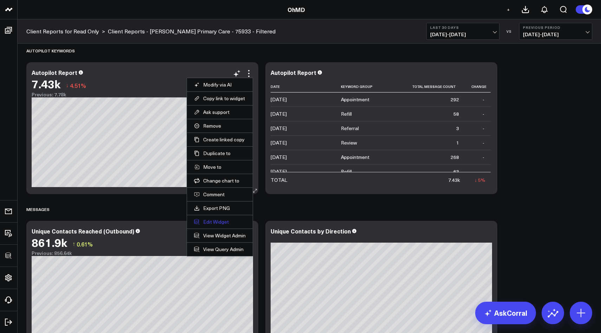
click at [217, 222] on button "Edit Widget" at bounding box center [220, 222] width 52 height 6
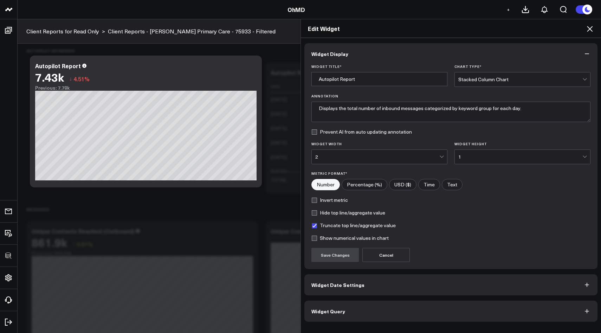
click at [324, 315] on button "Widget Query" at bounding box center [451, 311] width 293 height 21
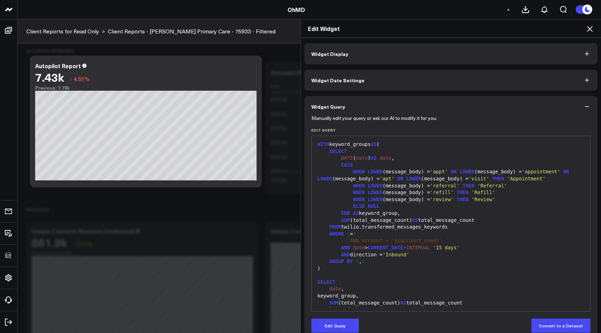
click at [373, 241] on span "-- AND account = '${account_name}'" at bounding box center [391, 241] width 101 height 6
click at [373, 241] on span "-- AND account = '${" at bounding box center [370, 241] width 59 height 6
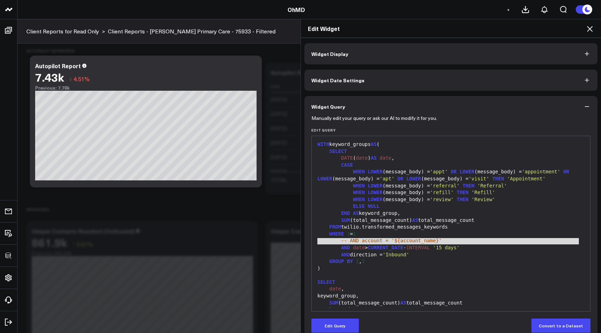
copy div "-- AND account = '${ account _name}'"
drag, startPoint x: 242, startPoint y: 33, endPoint x: 140, endPoint y: 30, distance: 101.7
click at [140, 30] on div "Edit Widget Widget Display Widget Date Settings Widget Query Manually edit your…" at bounding box center [300, 176] width 601 height 314
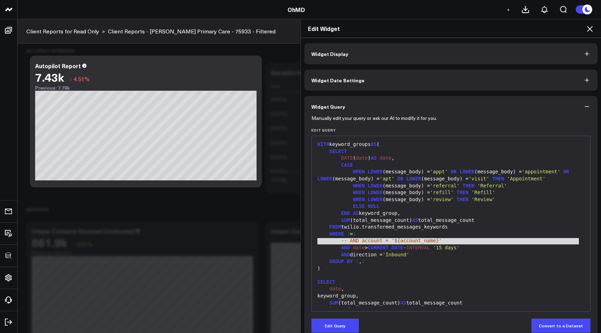
click at [211, 33] on div "Edit Widget Widget Display Widget Date Settings Widget Query Manually edit your…" at bounding box center [300, 176] width 601 height 314
drag, startPoint x: 245, startPoint y: 31, endPoint x: 142, endPoint y: 27, distance: 103.2
click at [142, 27] on div "Edit Widget Widget Display Widget Date Settings Widget Query Manually edit your…" at bounding box center [300, 176] width 601 height 314
click at [588, 31] on icon at bounding box center [590, 29] width 6 height 6
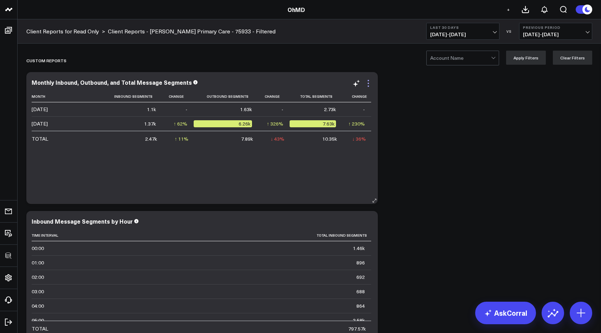
click at [369, 83] on icon at bounding box center [368, 83] width 1 height 1
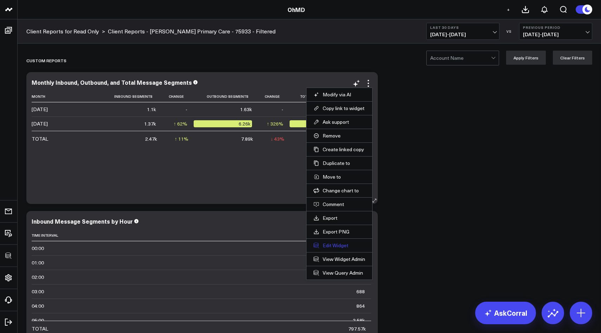
click at [337, 246] on button "Edit Widget" at bounding box center [340, 245] width 52 height 6
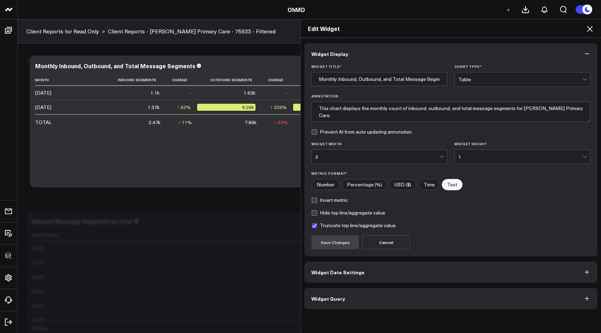
click at [325, 301] on span "Widget Query" at bounding box center [329, 299] width 34 height 6
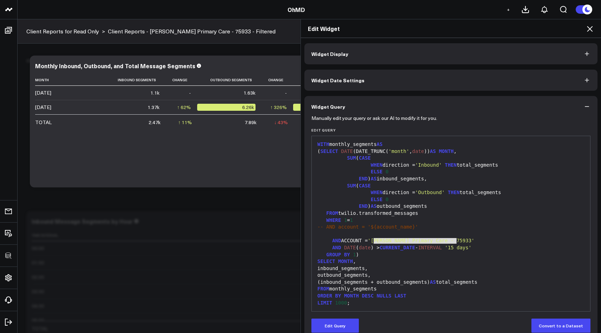
drag, startPoint x: 374, startPoint y: 240, endPoint x: 457, endPoint y: 238, distance: 83.0
click at [457, 238] on span "'Burke Primary Care - 75933'" at bounding box center [421, 241] width 107 height 6
copy div "'Burke Primary Care - 75933'"
click at [592, 28] on icon at bounding box center [590, 29] width 8 height 8
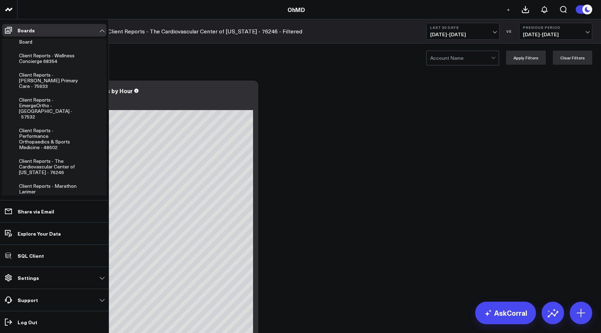
scroll to position [443, 0]
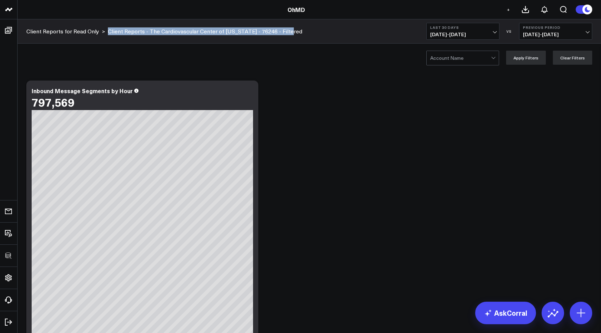
drag, startPoint x: 284, startPoint y: 31, endPoint x: 106, endPoint y: 28, distance: 178.7
click at [106, 28] on div "Client Reports for Read Only > Client Reports - The Cardiovascular Center of [U…" at bounding box center [310, 31] width 584 height 24
copy link "Client Reports - The Cardiovascular Center of [US_STATE] - 76246 - Filtered"
click at [250, 94] on icon at bounding box center [249, 92] width 8 height 8
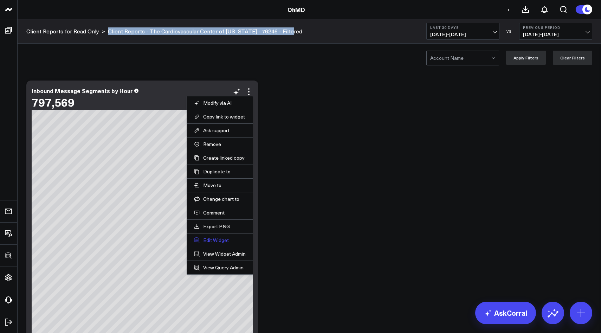
click at [207, 239] on button "Edit Widget" at bounding box center [220, 240] width 52 height 6
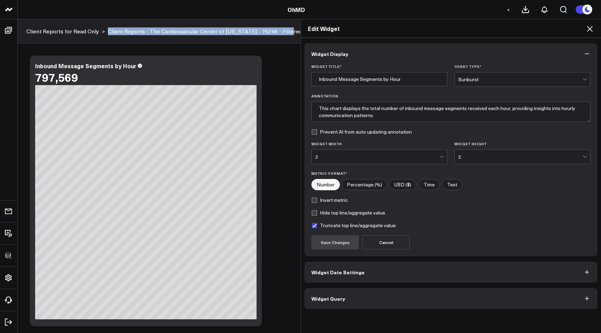
click at [326, 299] on span "Widget Query" at bounding box center [329, 299] width 34 height 6
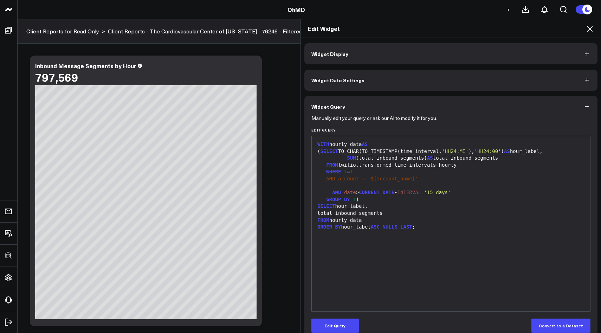
click at [388, 181] on span "-- AND account = '${account_name}'" at bounding box center [368, 179] width 101 height 6
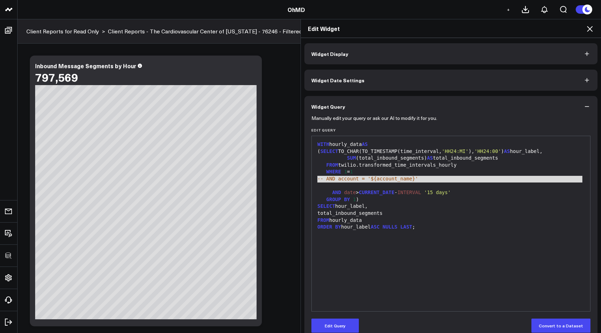
copy span "-- AND account = '${account_name}'"
click at [592, 25] on icon at bounding box center [590, 29] width 8 height 8
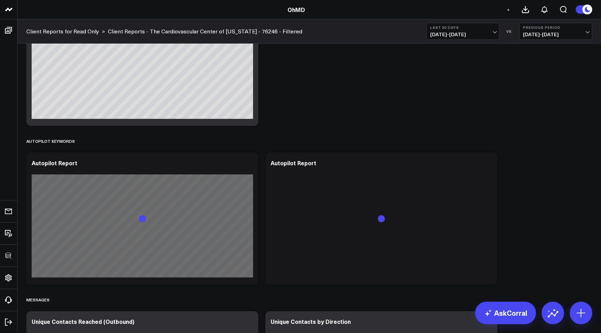
scroll to position [226, 0]
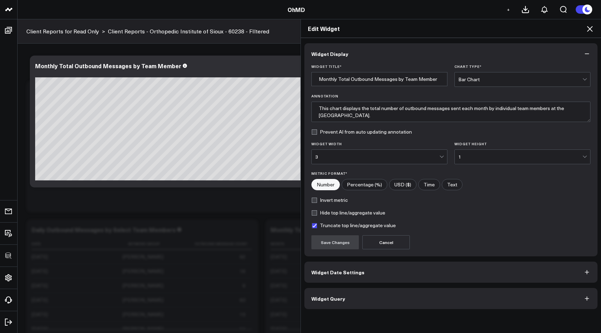
click at [592, 30] on icon at bounding box center [590, 29] width 8 height 8
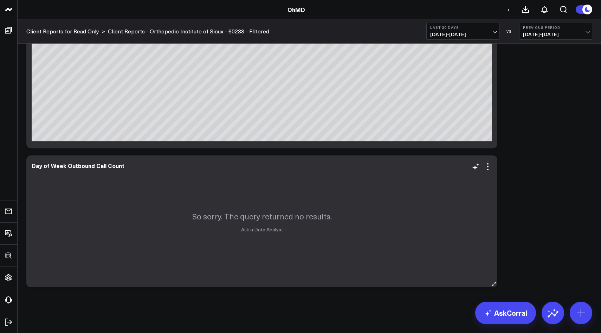
scroll to position [270, 0]
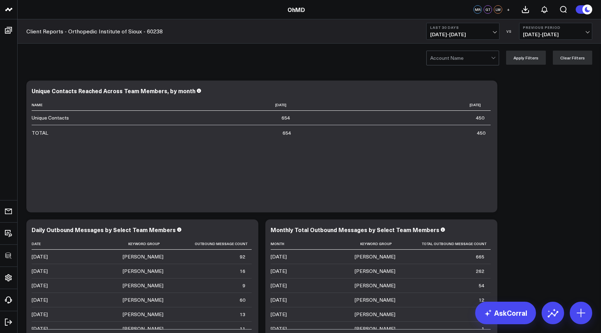
click at [432, 58] on input "text" at bounding box center [431, 58] width 1 height 14
type input "siou"
click at [452, 75] on div "Orthopedic Institute Of Sioux - 60238" at bounding box center [463, 76] width 72 height 20
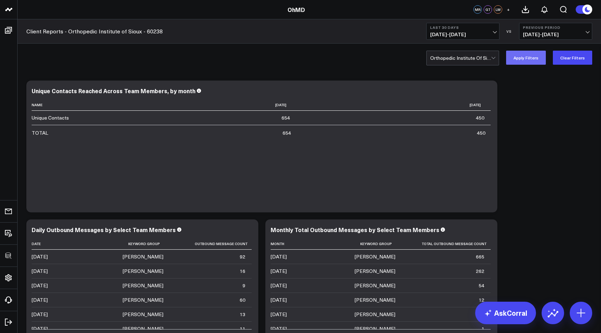
click at [527, 59] on button "Apply Filters" at bounding box center [527, 58] width 40 height 14
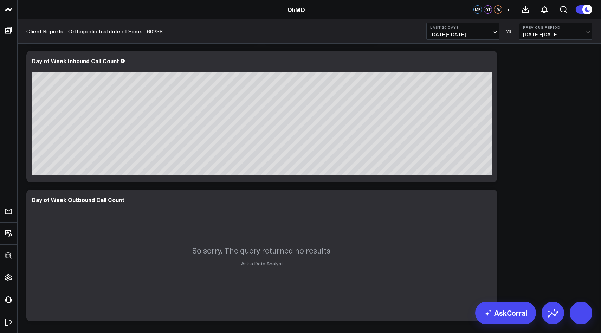
scroll to position [2491, 0]
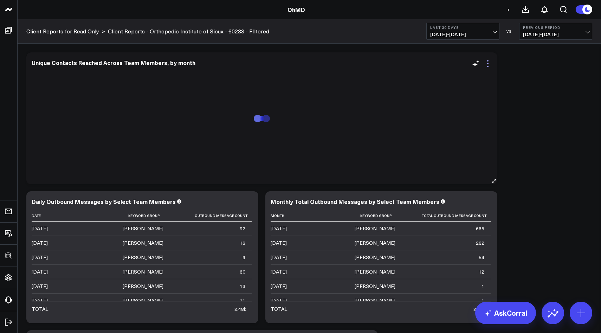
click at [489, 63] on icon at bounding box center [488, 63] width 8 height 8
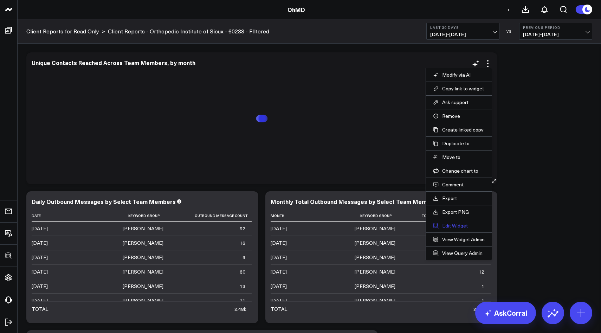
click at [446, 225] on button "Edit Widget" at bounding box center [459, 226] width 52 height 6
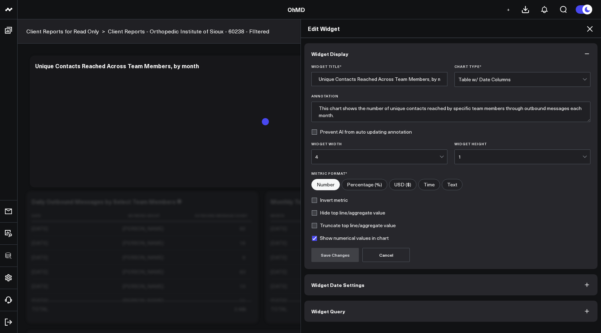
click at [337, 314] on span "Widget Query" at bounding box center [329, 311] width 34 height 6
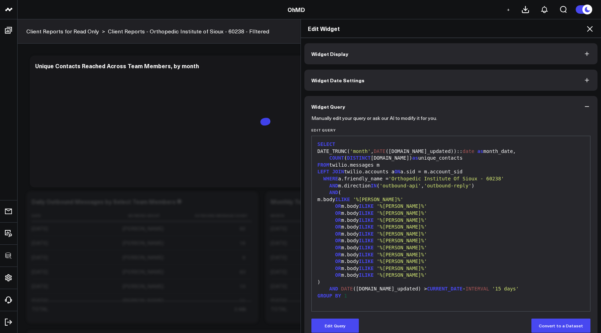
click at [593, 30] on icon at bounding box center [590, 29] width 8 height 8
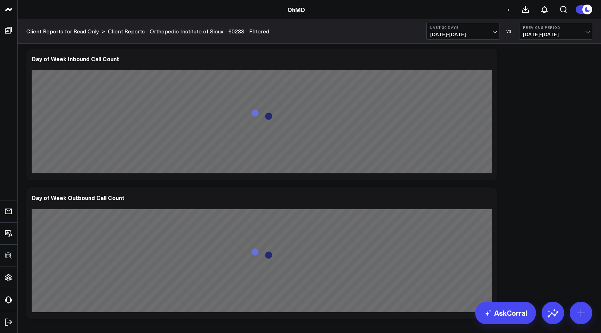
scroll to position [2496, 0]
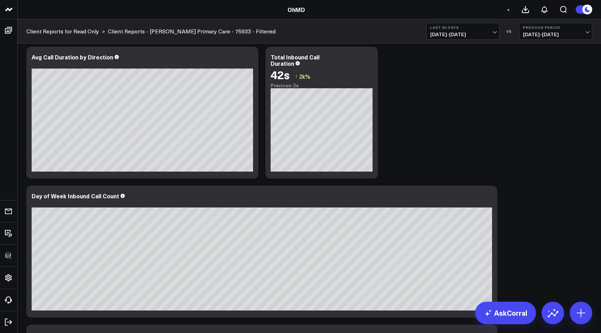
scroll to position [1941, 0]
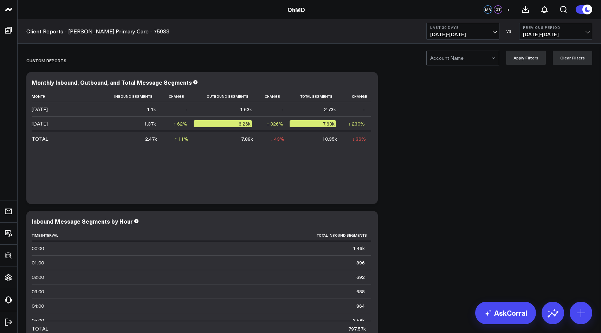
click at [466, 62] on div at bounding box center [461, 58] width 61 height 14
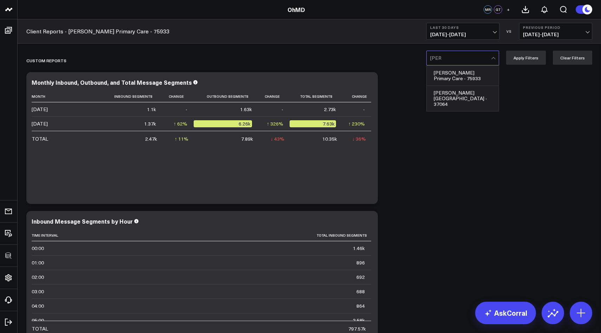
type input "burke"
click at [467, 74] on div "Burke Primary Care - 75933" at bounding box center [463, 76] width 72 height 20
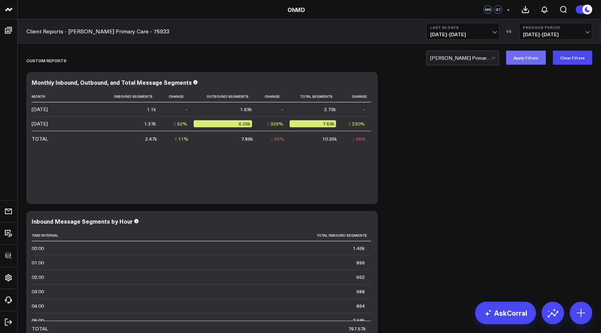
click at [524, 58] on button "Apply Filters" at bounding box center [527, 58] width 40 height 14
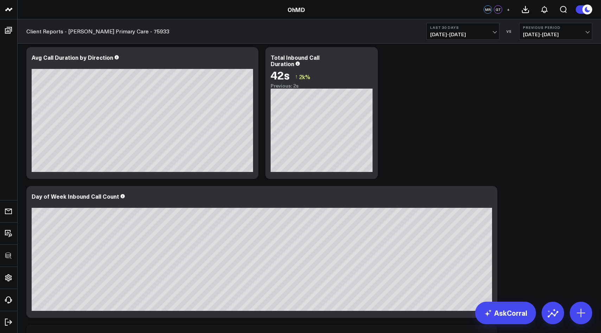
scroll to position [1941, 0]
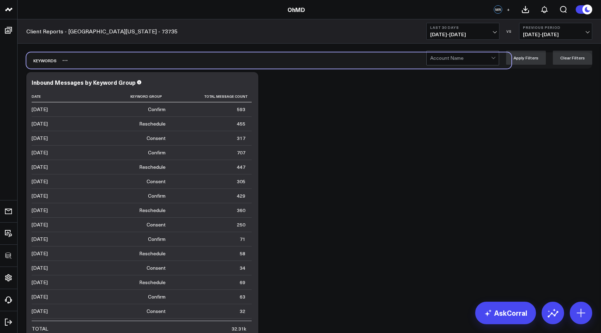
click at [467, 66] on div "Keywords" at bounding box center [268, 60] width 485 height 16
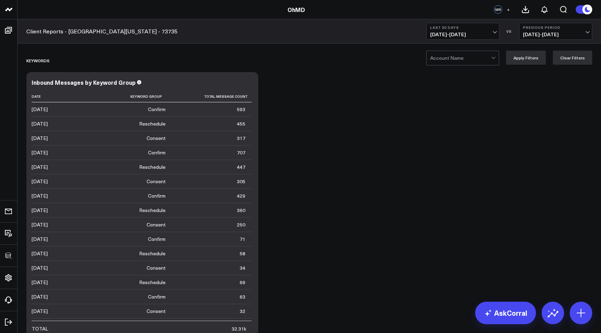
click at [466, 64] on div at bounding box center [461, 58] width 61 height 14
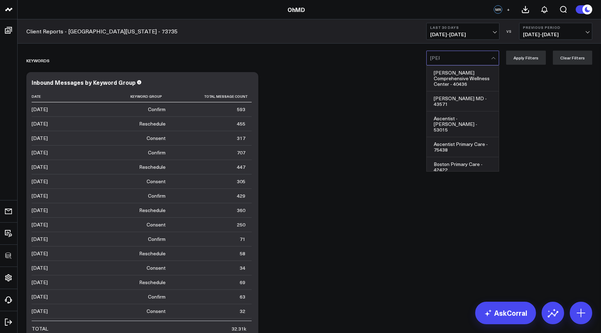
type input "[PERSON_NAME]"
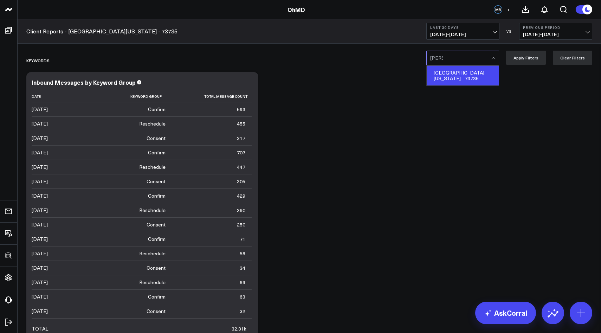
click at [473, 76] on div "[GEOGRAPHIC_DATA][US_STATE] - 73735" at bounding box center [463, 76] width 72 height 20
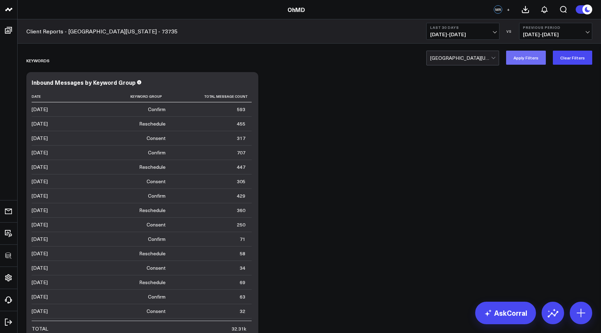
click at [521, 59] on button "Apply Filters" at bounding box center [527, 58] width 40 height 14
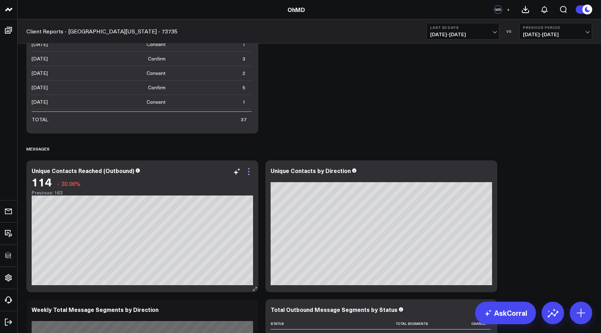
scroll to position [233, 0]
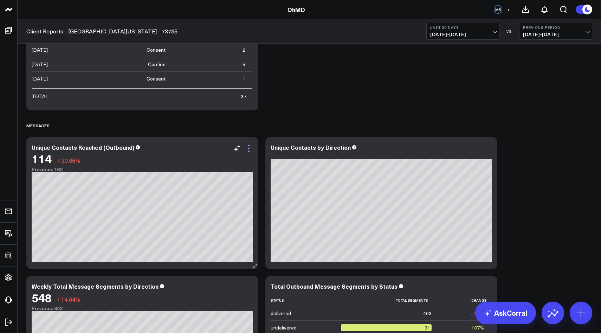
click at [250, 149] on icon at bounding box center [249, 148] width 8 height 8
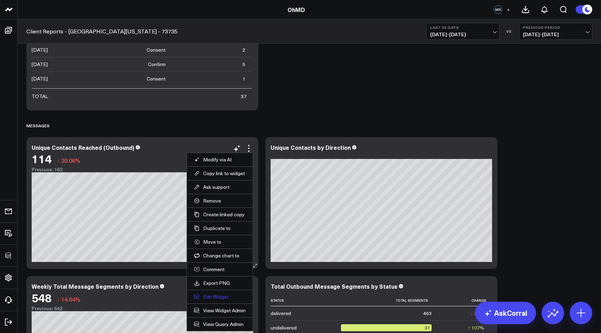
click at [218, 299] on button "Edit Widget" at bounding box center [220, 297] width 52 height 6
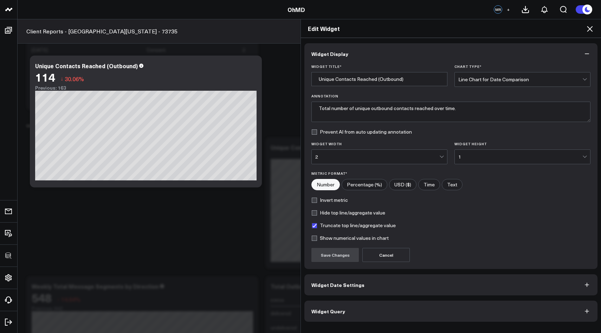
click at [333, 315] on button "Widget Query" at bounding box center [451, 311] width 293 height 21
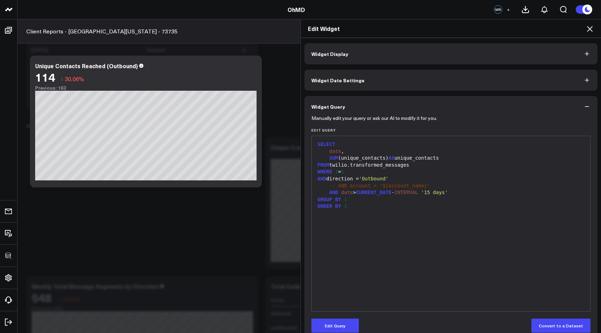
click at [592, 24] on div "Edit Widget" at bounding box center [451, 28] width 300 height 19
click at [591, 28] on icon at bounding box center [590, 29] width 6 height 6
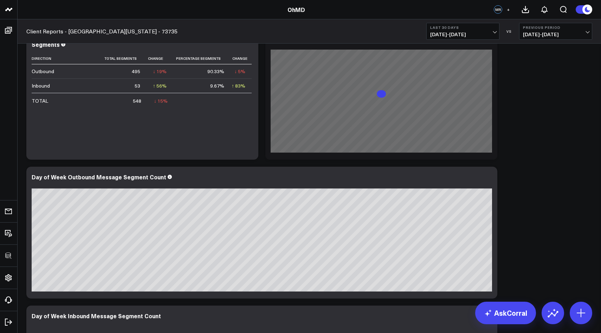
scroll to position [620, 0]
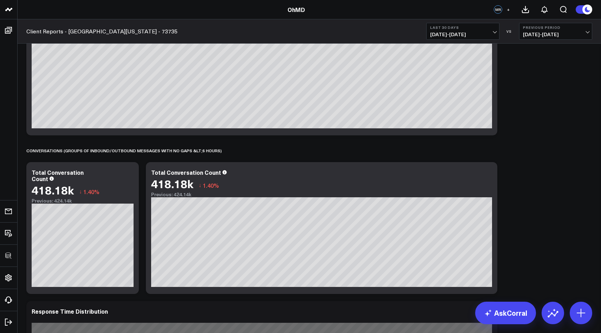
scroll to position [1012, 0]
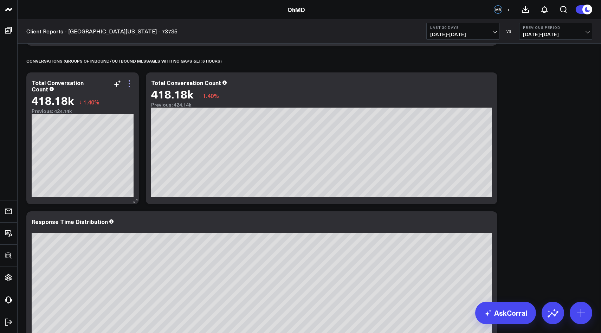
click at [129, 81] on icon at bounding box center [129, 80] width 1 height 1
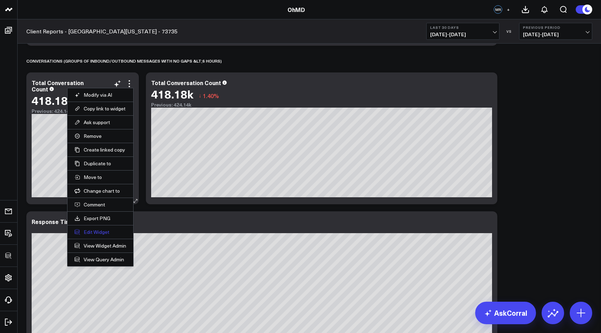
click at [102, 229] on button "Edit Widget" at bounding box center [101, 232] width 52 height 6
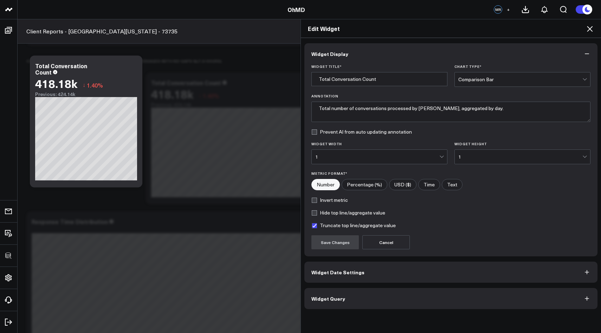
click at [359, 299] on button "Widget Query" at bounding box center [451, 298] width 293 height 21
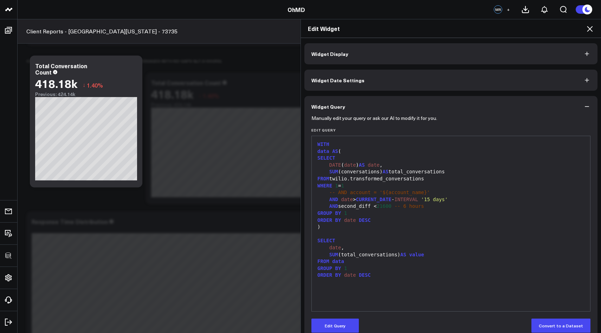
click at [590, 30] on icon at bounding box center [590, 29] width 8 height 8
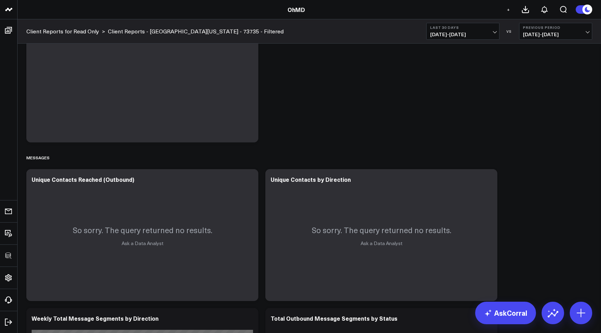
scroll to position [217, 0]
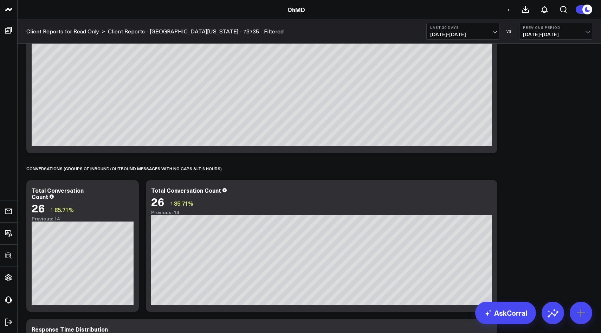
scroll to position [905, 0]
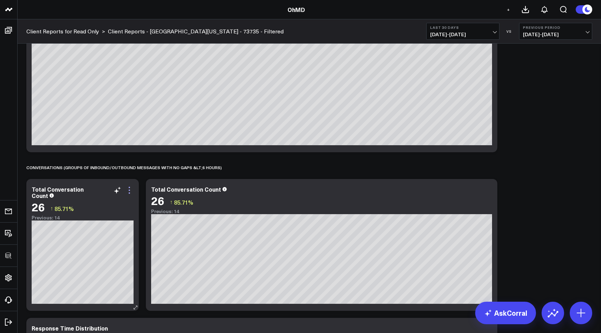
click at [126, 190] on icon at bounding box center [129, 190] width 8 height 8
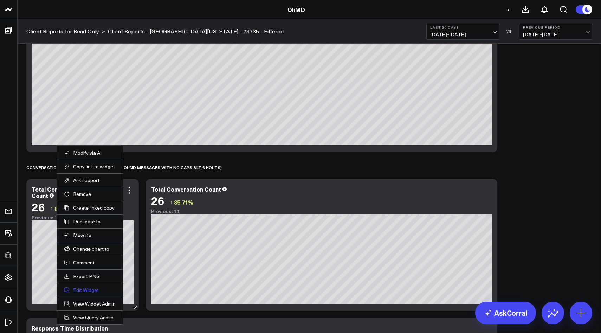
click at [91, 288] on button "Edit Widget" at bounding box center [90, 290] width 52 height 6
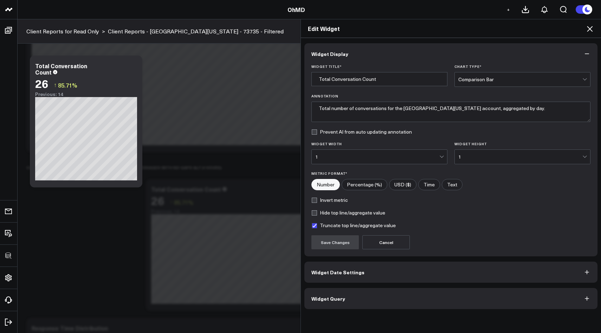
click at [343, 306] on button "Widget Query" at bounding box center [451, 298] width 293 height 21
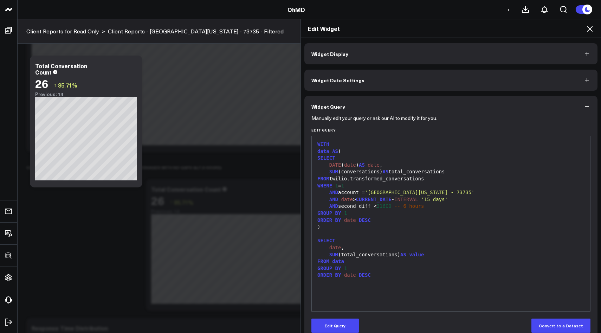
click at [590, 31] on icon at bounding box center [590, 29] width 8 height 8
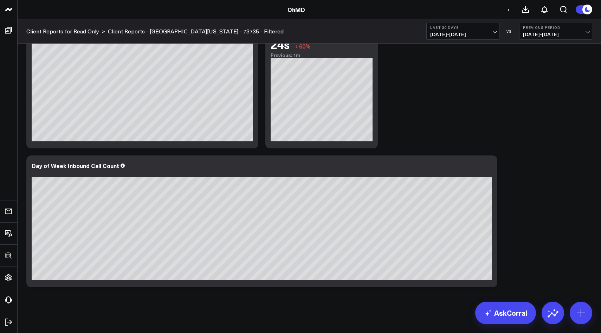
scroll to position [1638, 0]
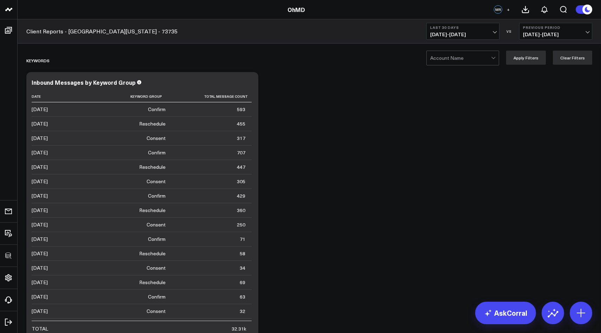
click at [439, 59] on div at bounding box center [461, 58] width 61 height 14
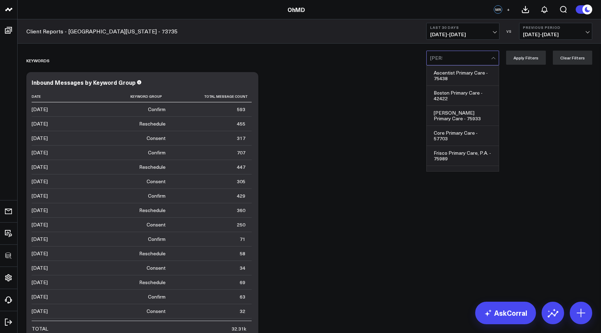
type input "maryla"
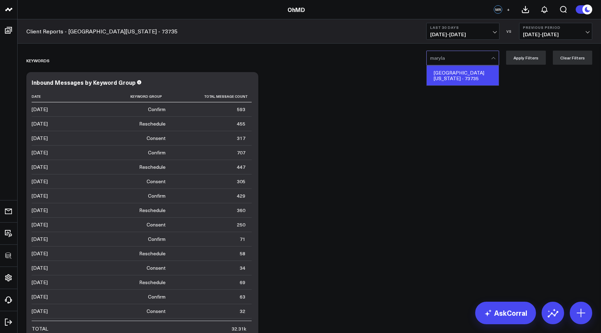
click at [446, 75] on div "University Of Maryland - 73735" at bounding box center [463, 76] width 72 height 20
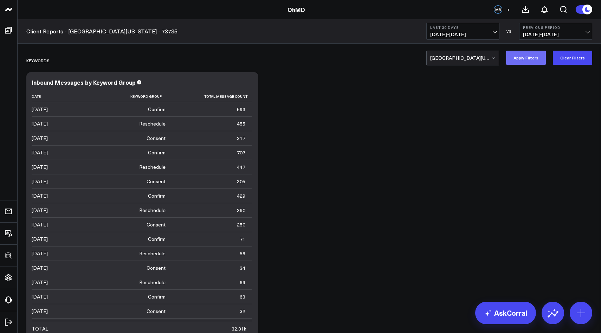
click at [532, 57] on button "Apply Filters" at bounding box center [527, 58] width 40 height 14
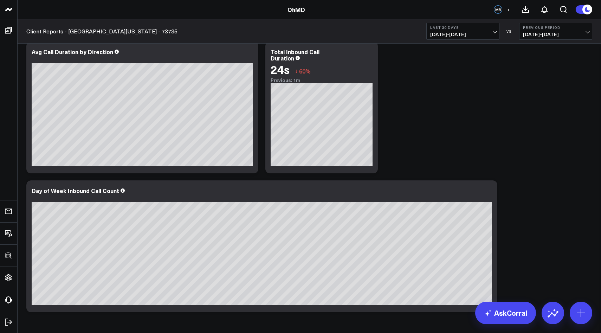
scroll to position [1618, 0]
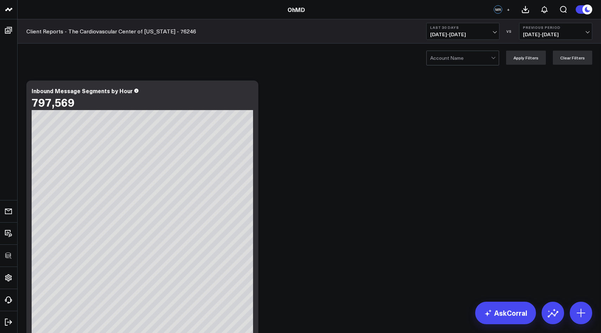
click at [457, 55] on div at bounding box center [461, 58] width 61 height 14
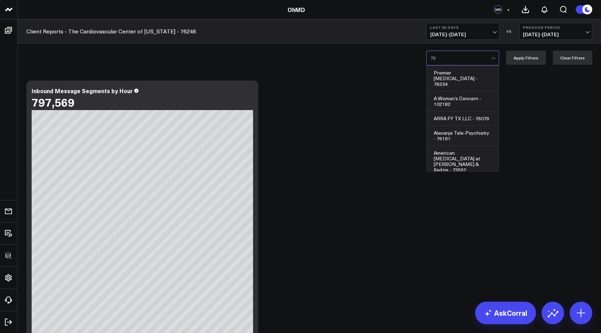
type input "762"
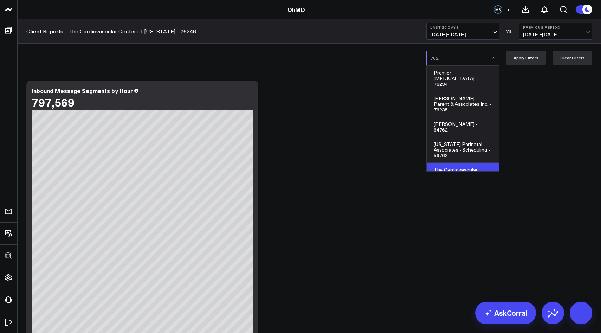
click at [464, 163] on div "The Cardiovascular Center Of Florida - 76246" at bounding box center [463, 175] width 72 height 25
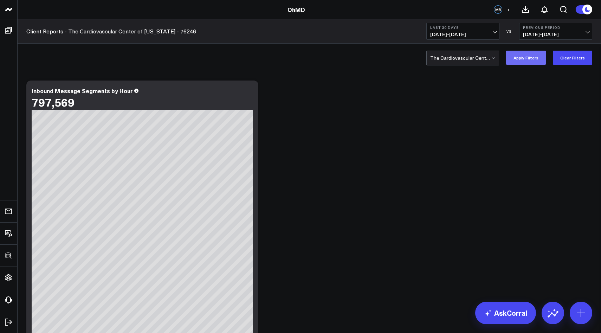
click at [523, 62] on button "Apply Filters" at bounding box center [527, 58] width 40 height 14
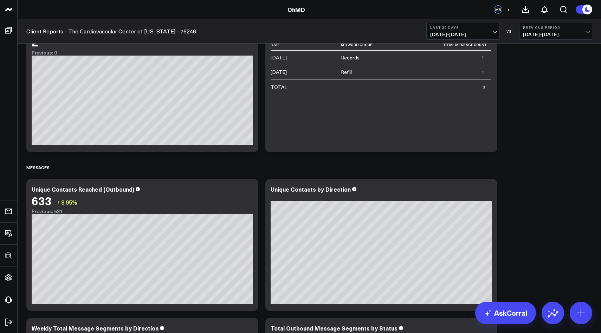
scroll to position [373, 0]
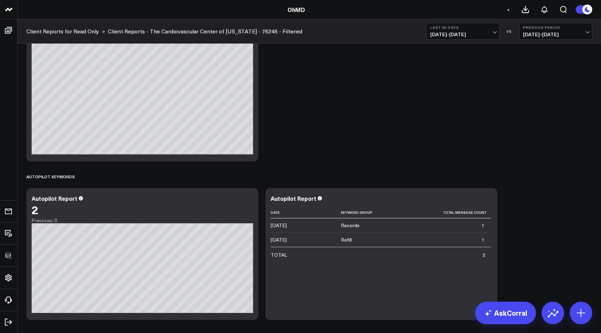
scroll to position [189, 0]
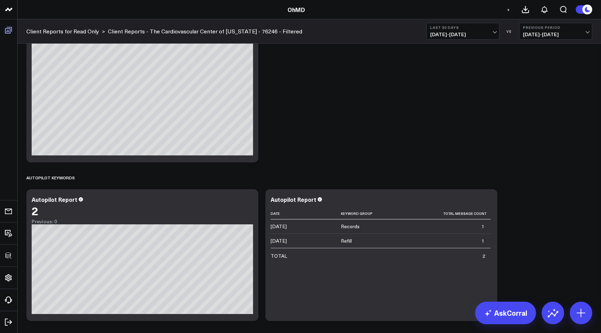
click at [47, 13] on header "3725 Test 829 Studios Accenture Acme Industrial Activant Capital Agriculture & …" at bounding box center [300, 9] width 601 height 19
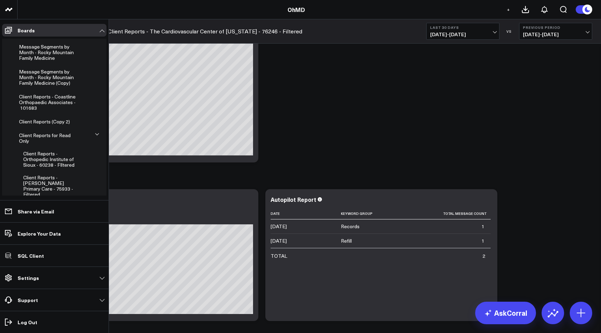
scroll to position [695, 0]
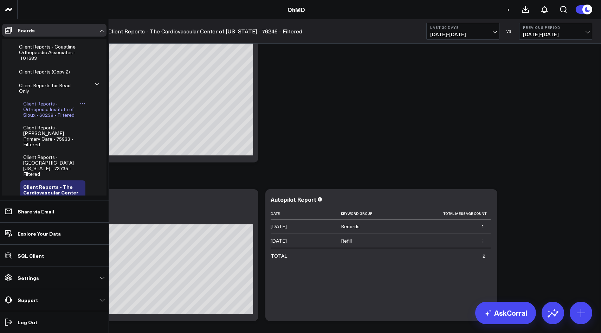
click at [42, 100] on span "Client Reports - Orthopedic Institute of Sioux - 60238 - FIltered" at bounding box center [48, 109] width 51 height 18
